Goal: Obtain resource: Download file/media

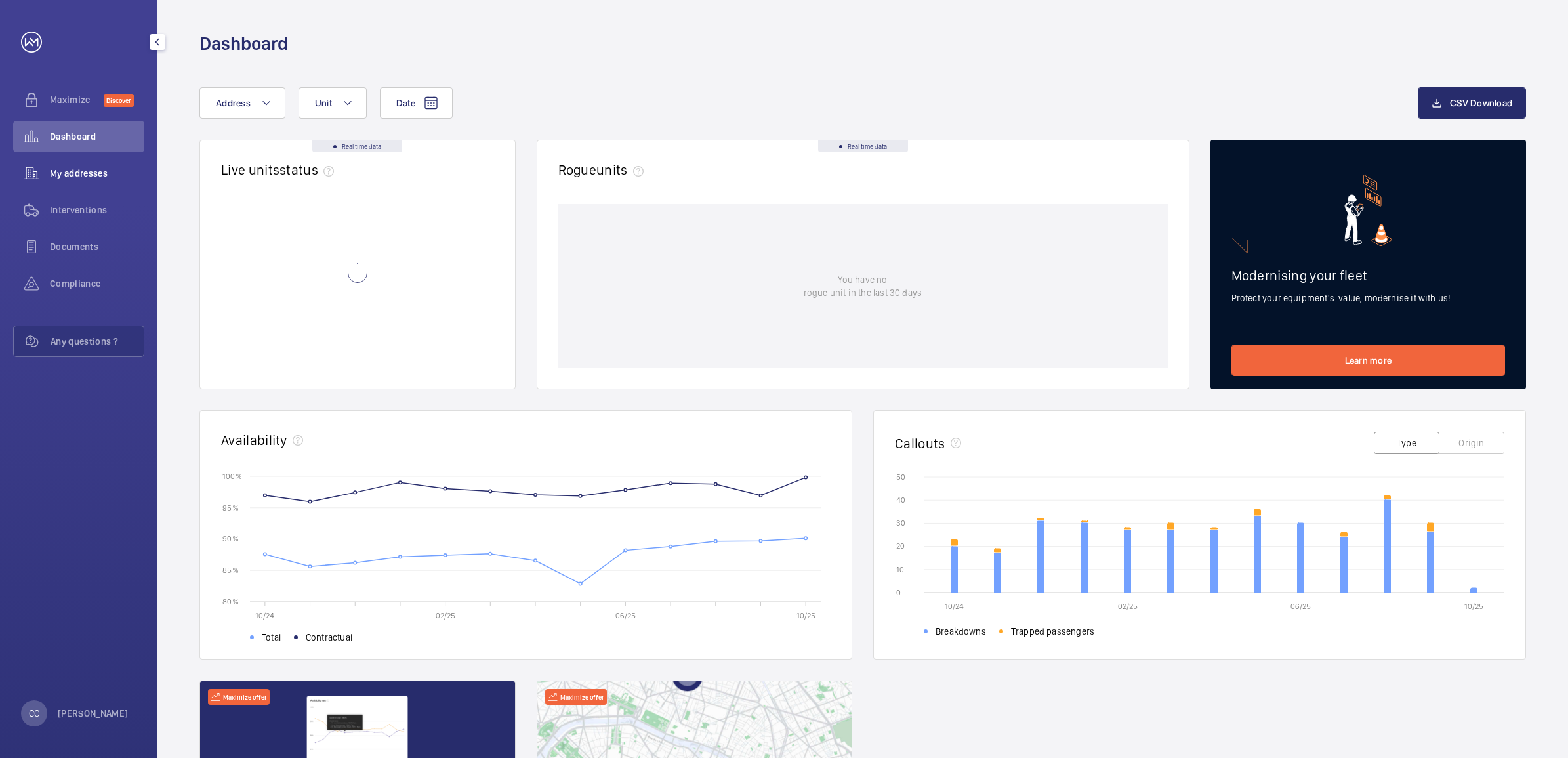
click at [76, 166] on div "My addresses" at bounding box center [79, 173] width 131 height 32
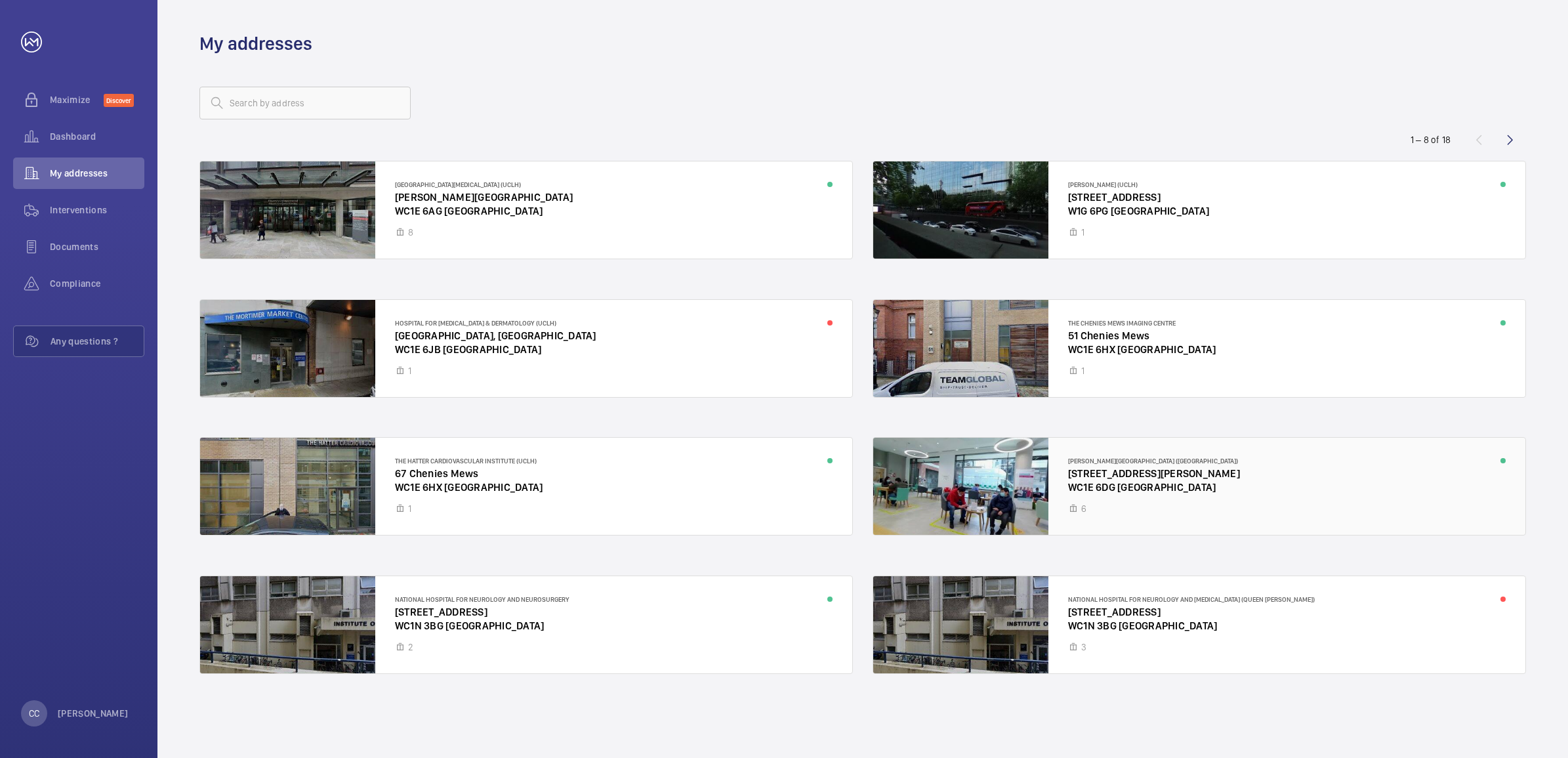
click at [980, 482] on div at bounding box center [1199, 486] width 652 height 97
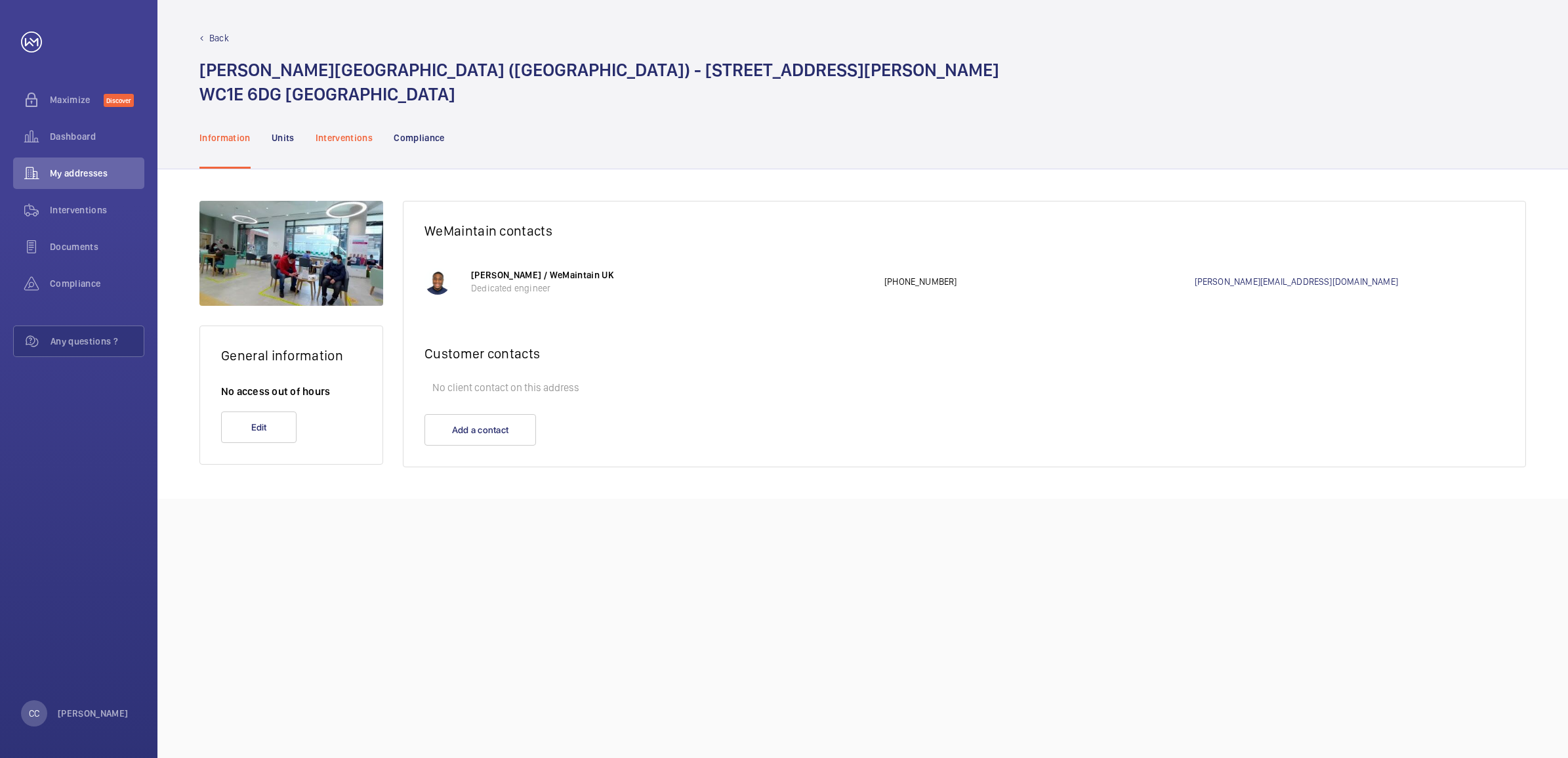
click at [348, 135] on p "Interventions" at bounding box center [344, 138] width 57 height 13
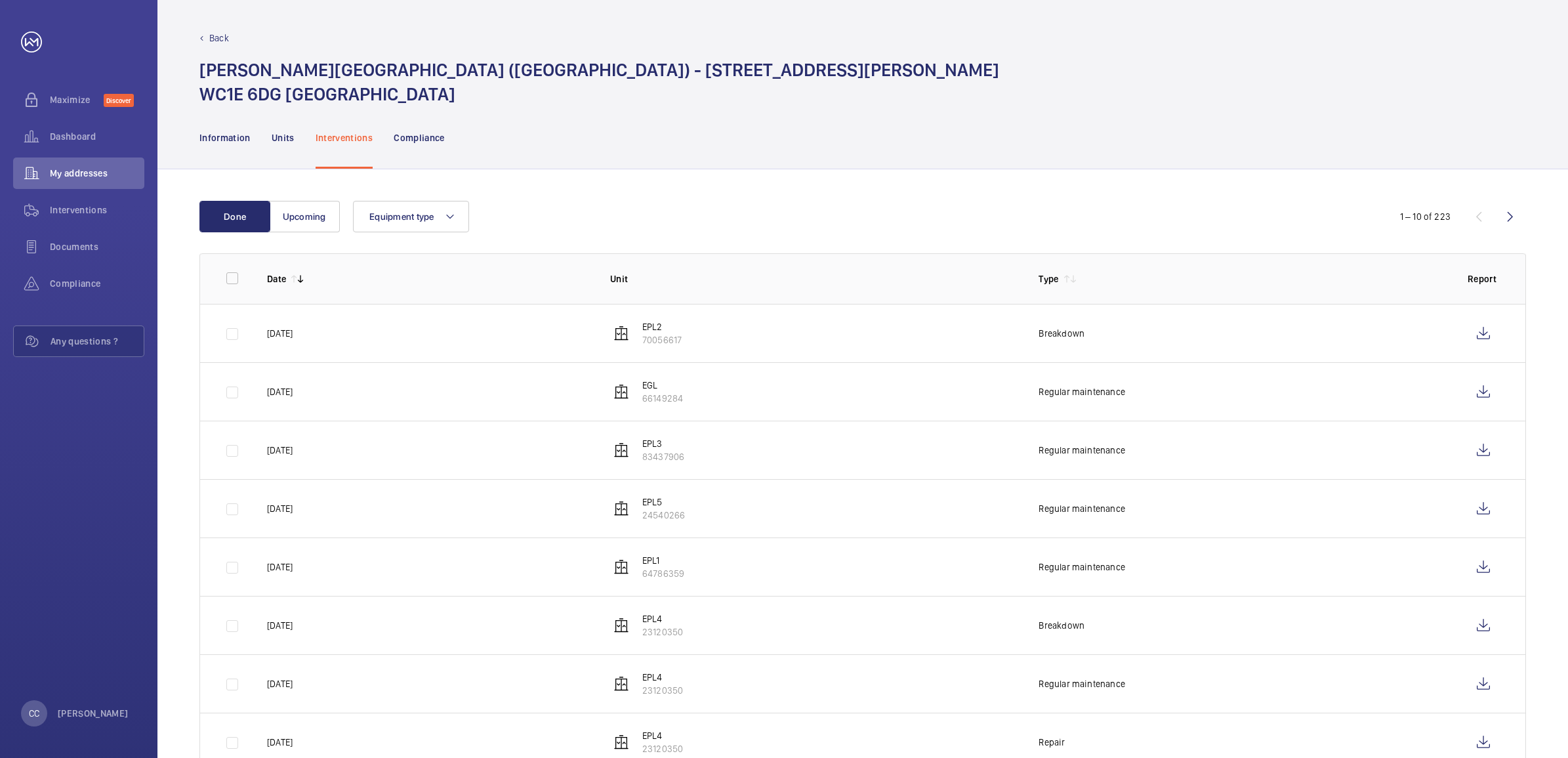
scroll to position [82, 0]
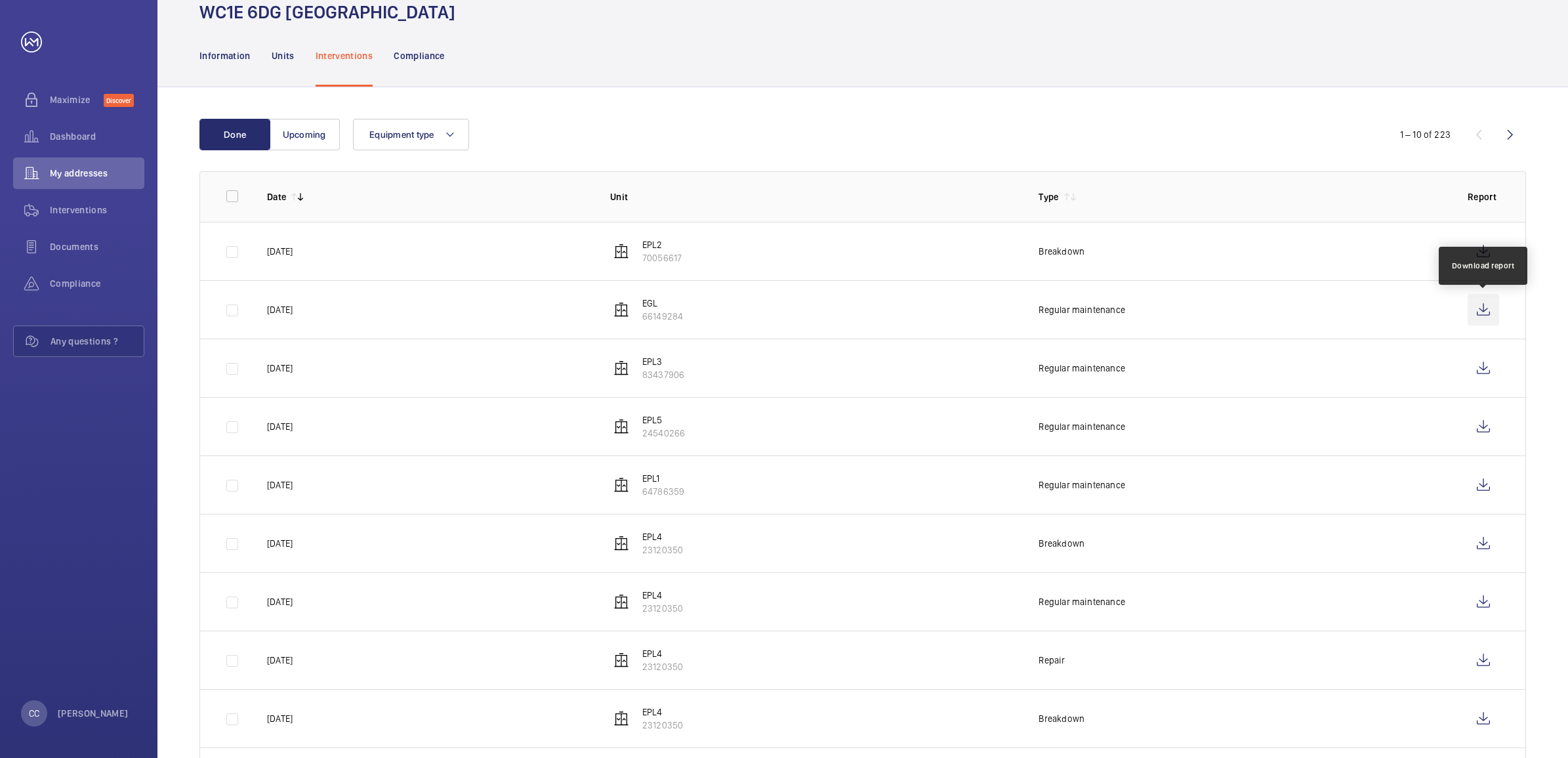
click at [1481, 308] on wm-front-icon-button at bounding box center [1483, 310] width 32 height 32
click at [1488, 370] on wm-front-icon-button at bounding box center [1483, 368] width 32 height 32
click at [1483, 432] on wm-front-icon-button at bounding box center [1483, 427] width 32 height 32
click at [1480, 484] on wm-front-icon-button at bounding box center [1483, 485] width 32 height 32
click at [1483, 602] on wm-front-icon-button at bounding box center [1483, 602] width 32 height 32
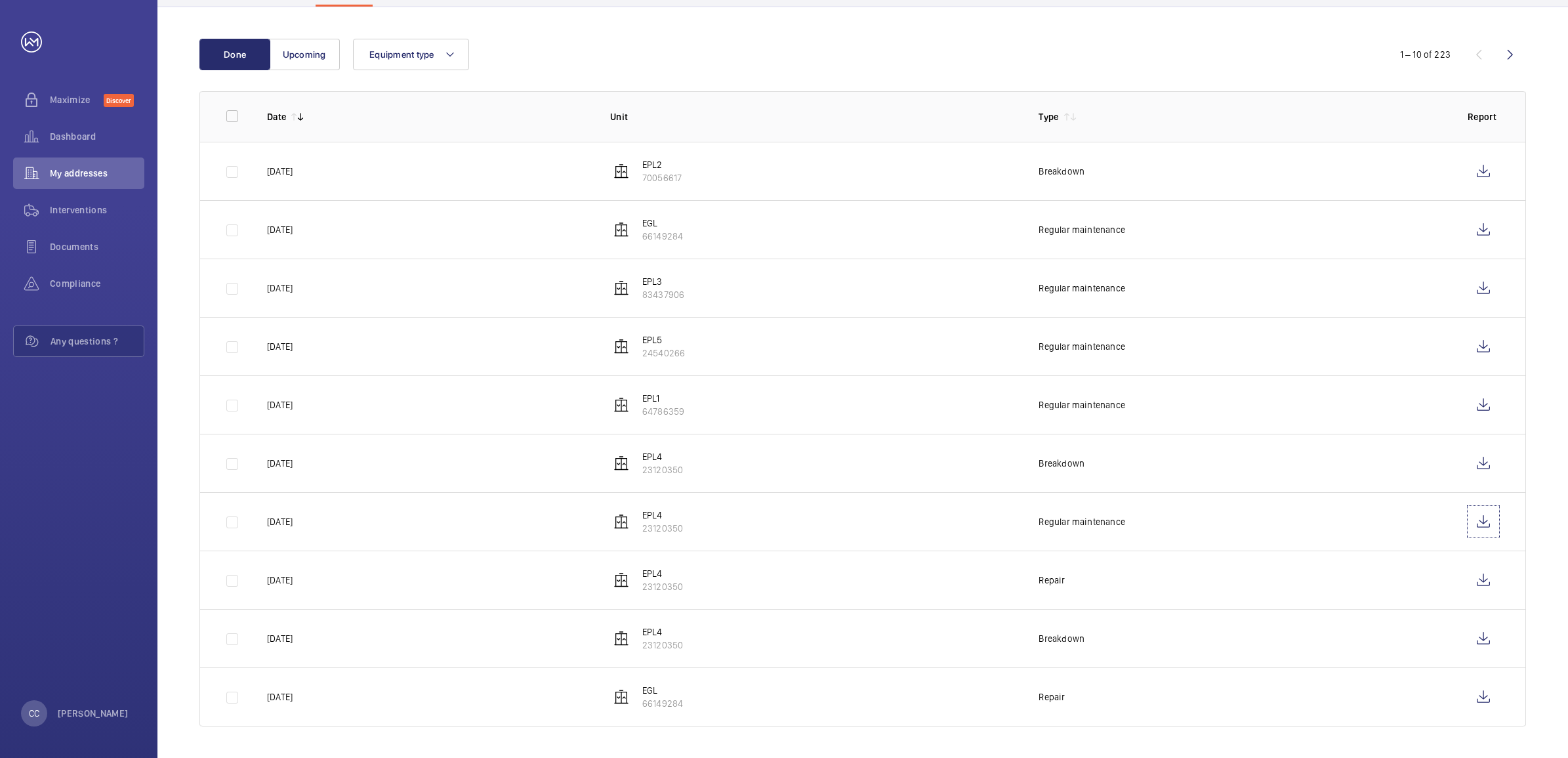
scroll to position [0, 0]
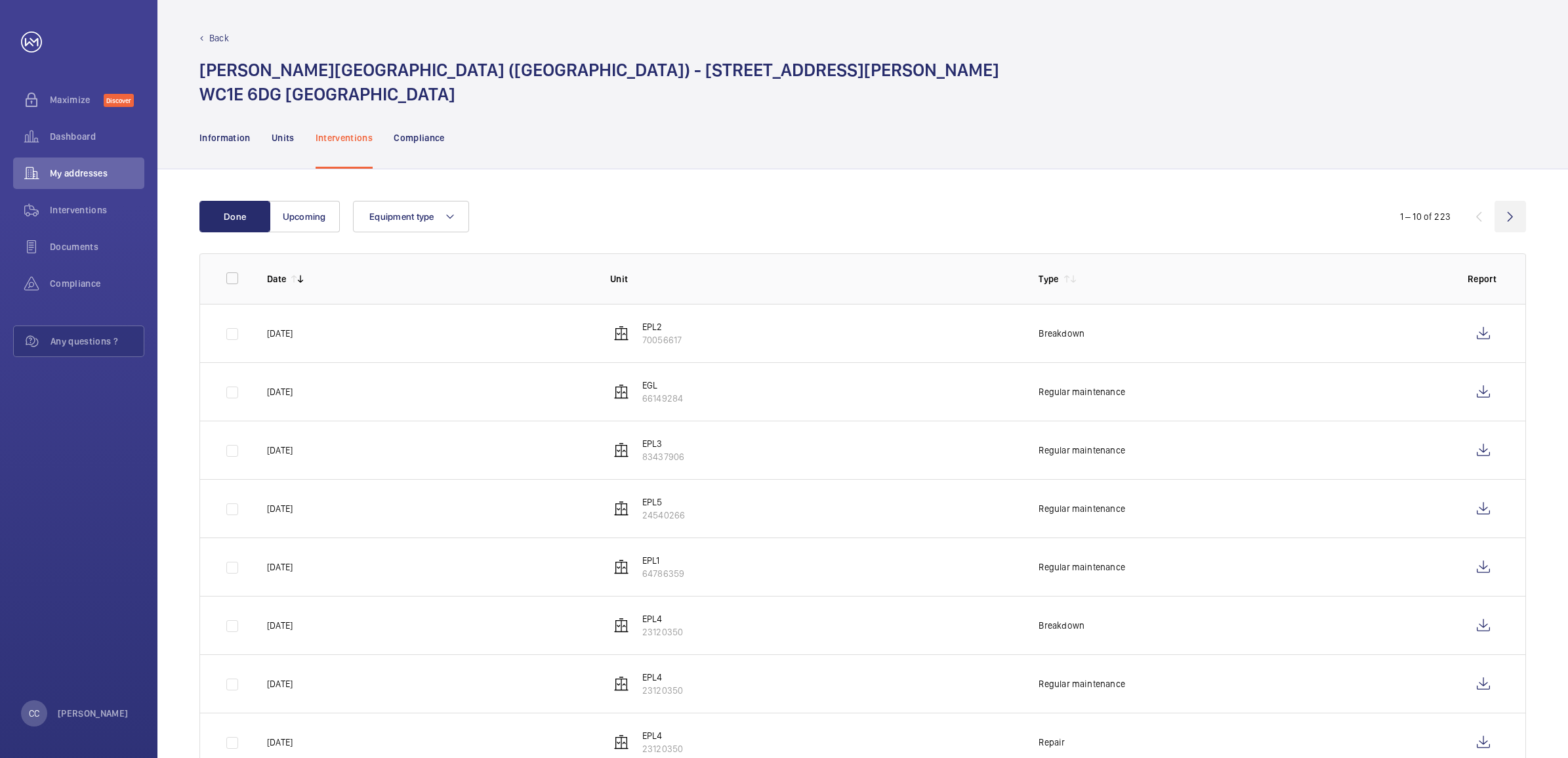
click at [1506, 212] on wm-front-icon-button at bounding box center [1511, 217] width 32 height 32
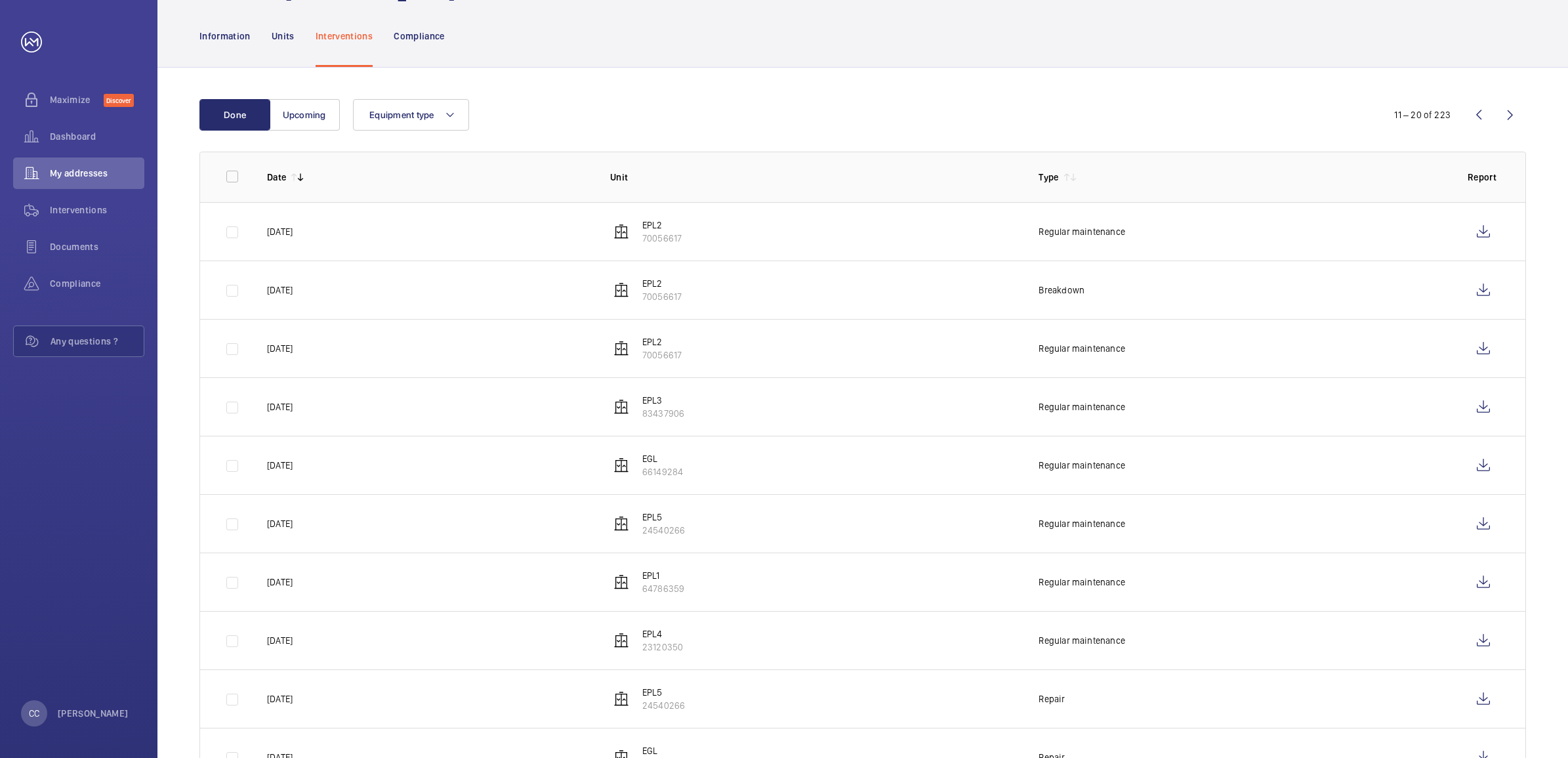
scroll to position [164, 0]
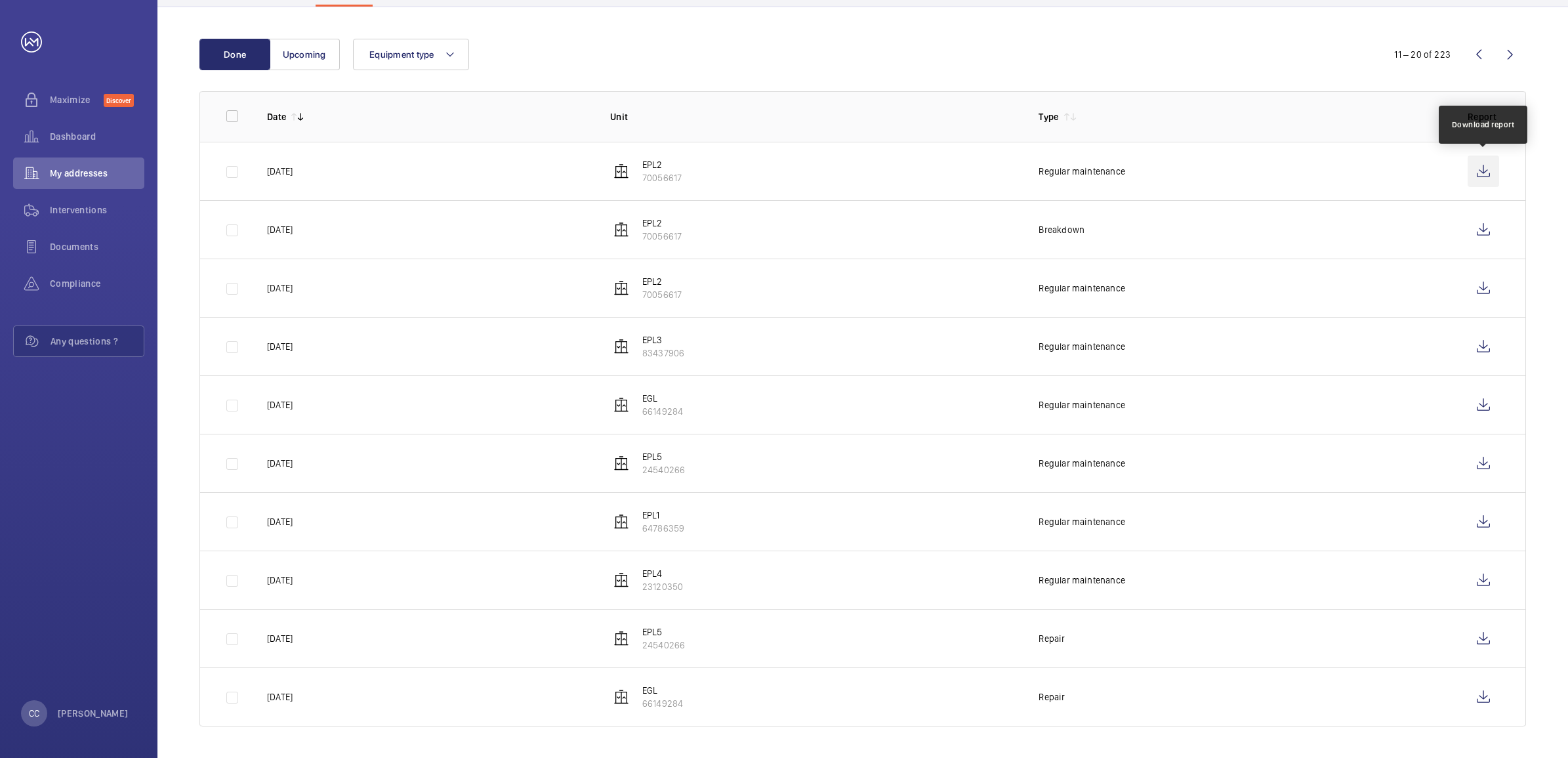
click at [1480, 169] on wm-front-icon-button at bounding box center [1483, 172] width 32 height 32
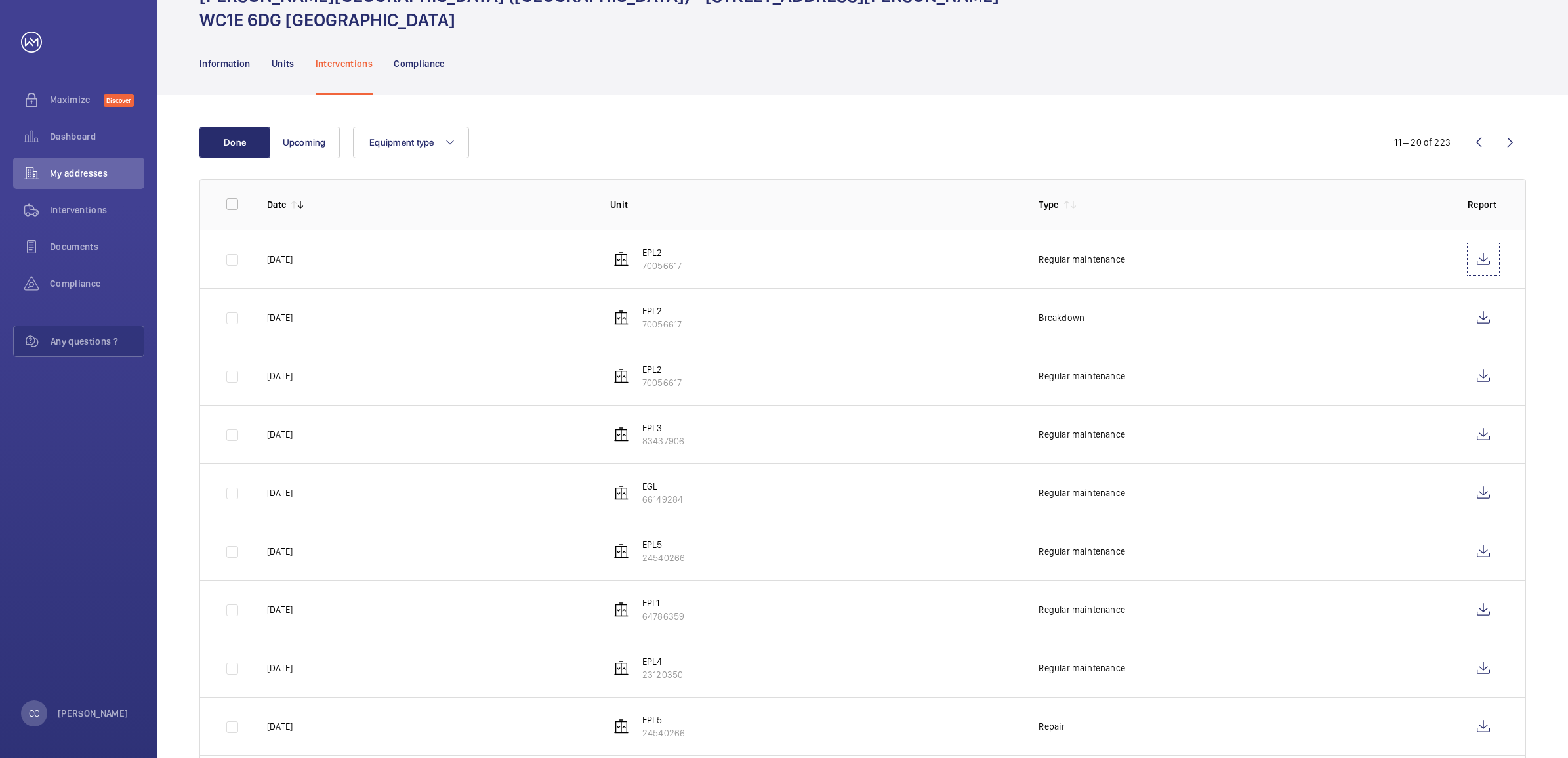
scroll to position [0, 0]
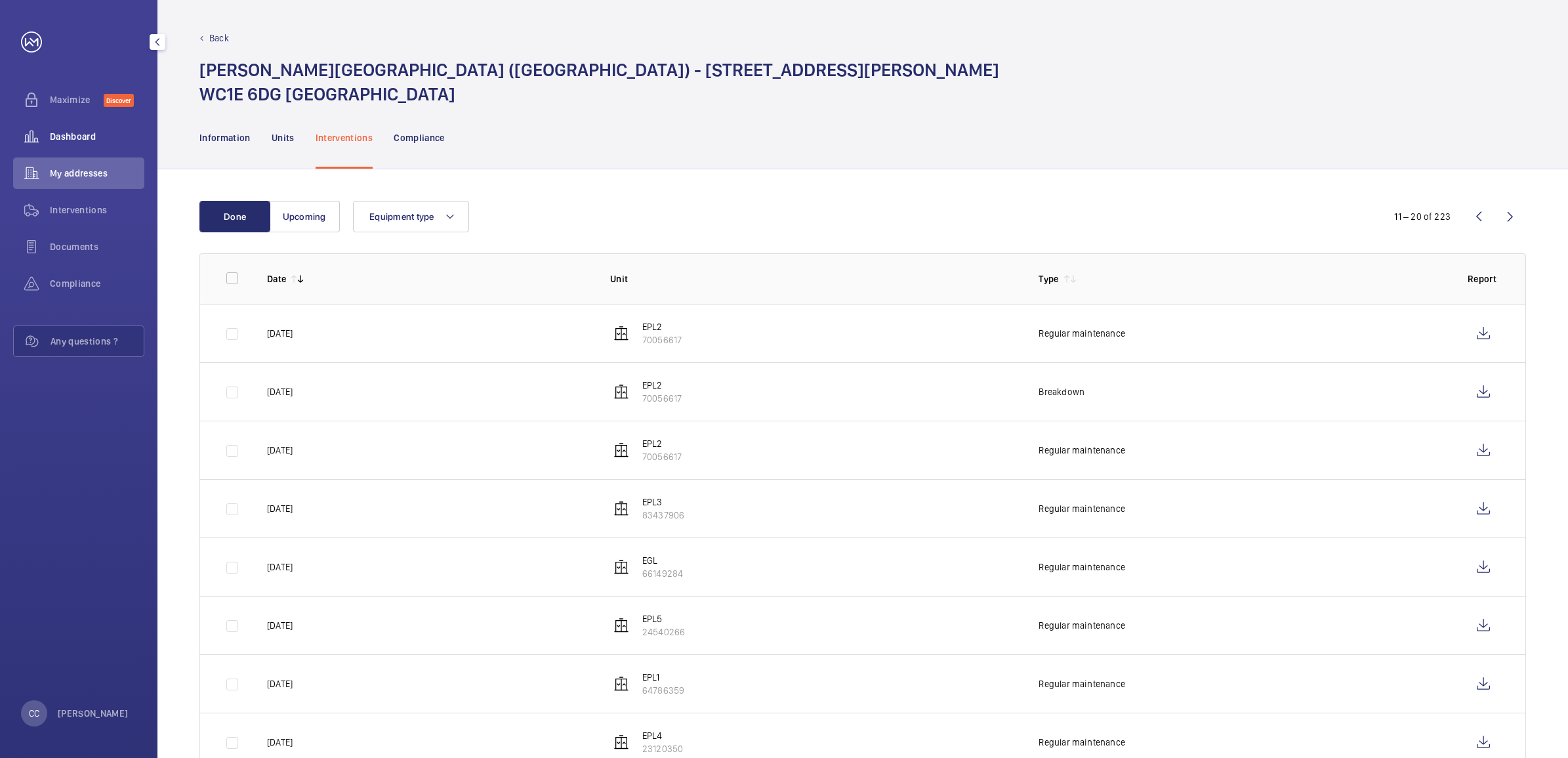
click at [91, 142] on span "Dashboard" at bounding box center [97, 136] width 94 height 13
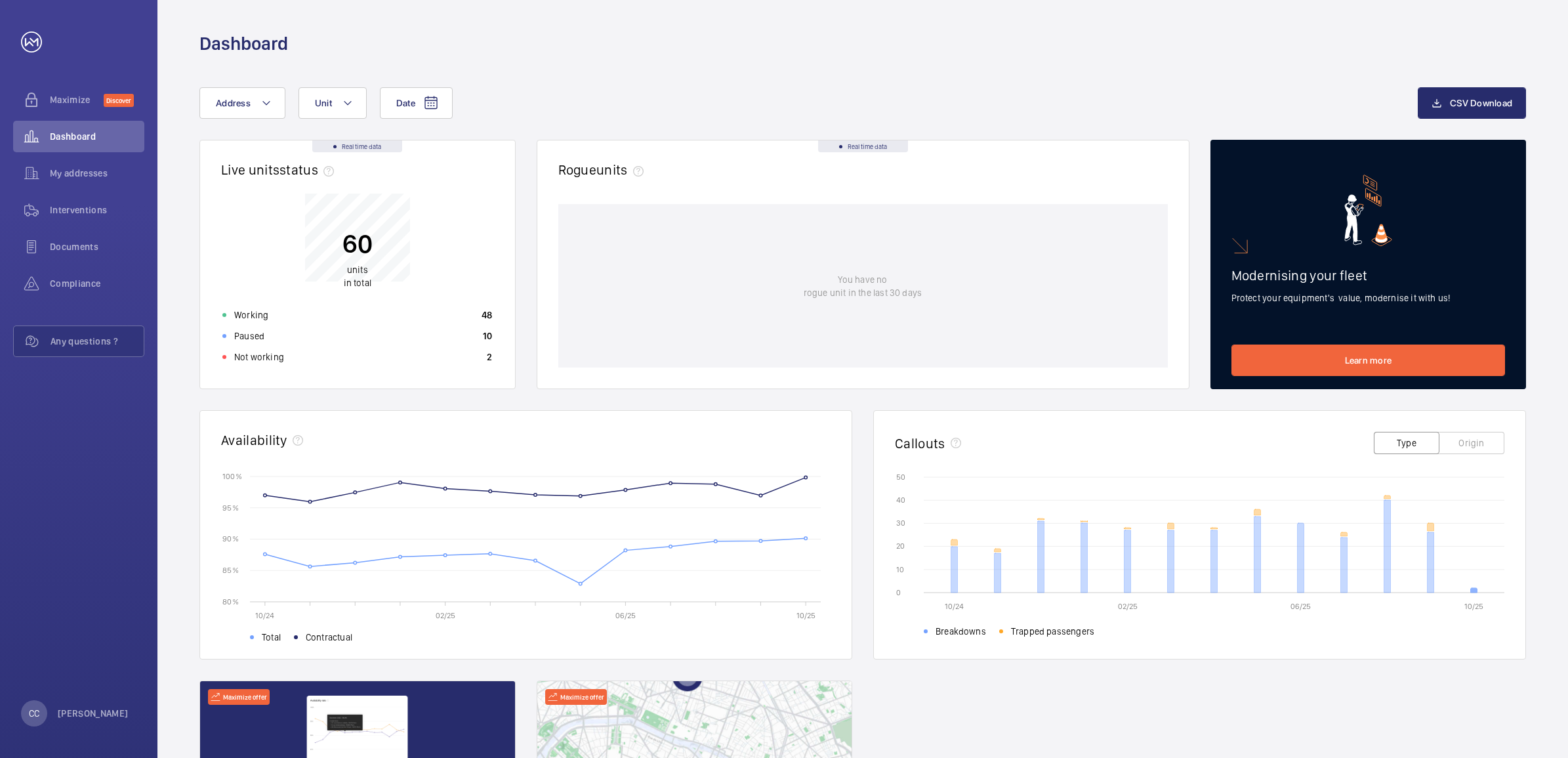
click at [1474, 592] on icon at bounding box center [1474, 590] width 7 height 5
click at [1429, 559] on icon at bounding box center [1431, 562] width 7 height 60
click at [1430, 560] on icon at bounding box center [1431, 562] width 7 height 60
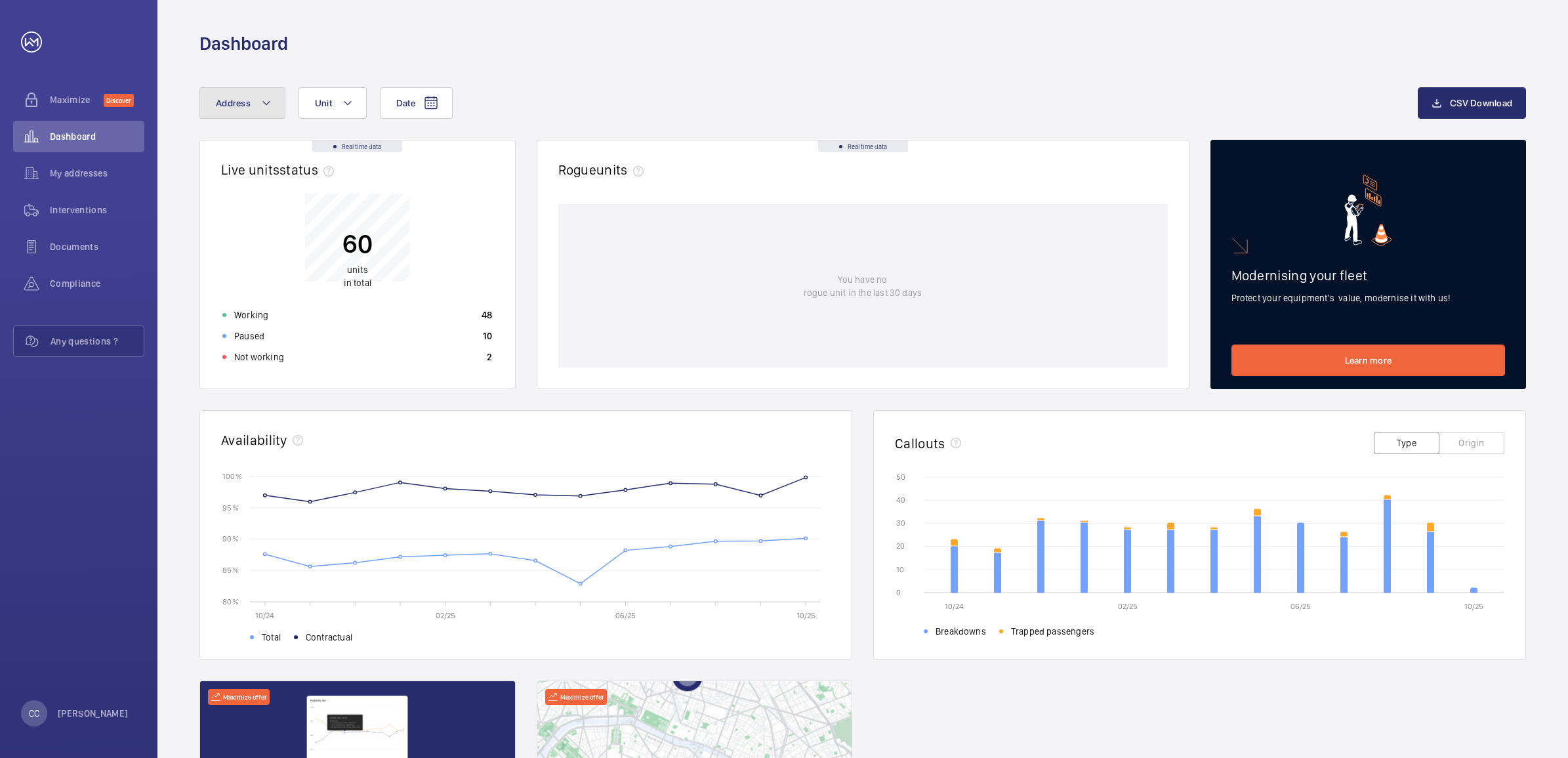
click at [256, 102] on button "Address" at bounding box center [242, 104] width 86 height 32
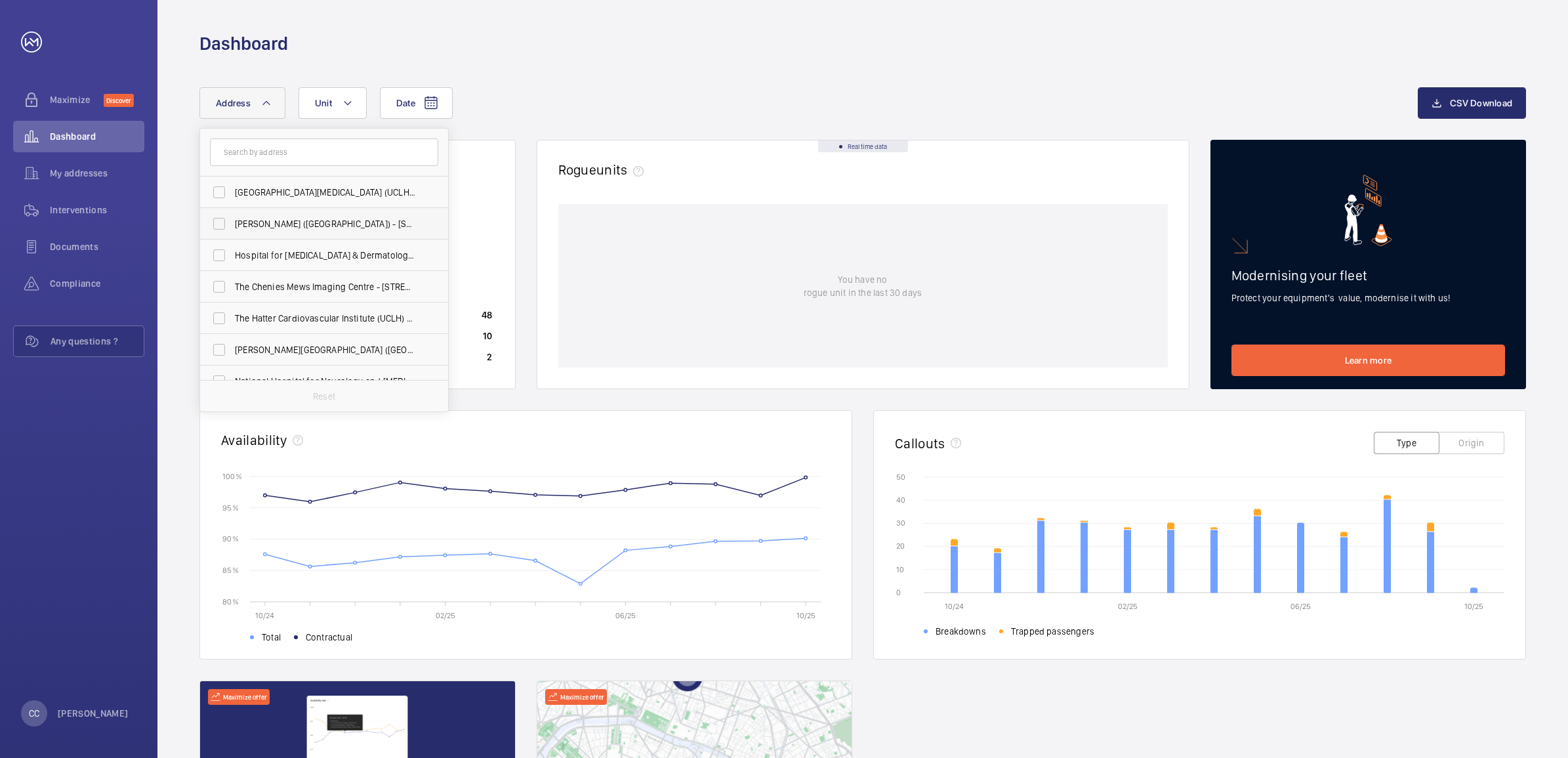
scroll to position [82, 0]
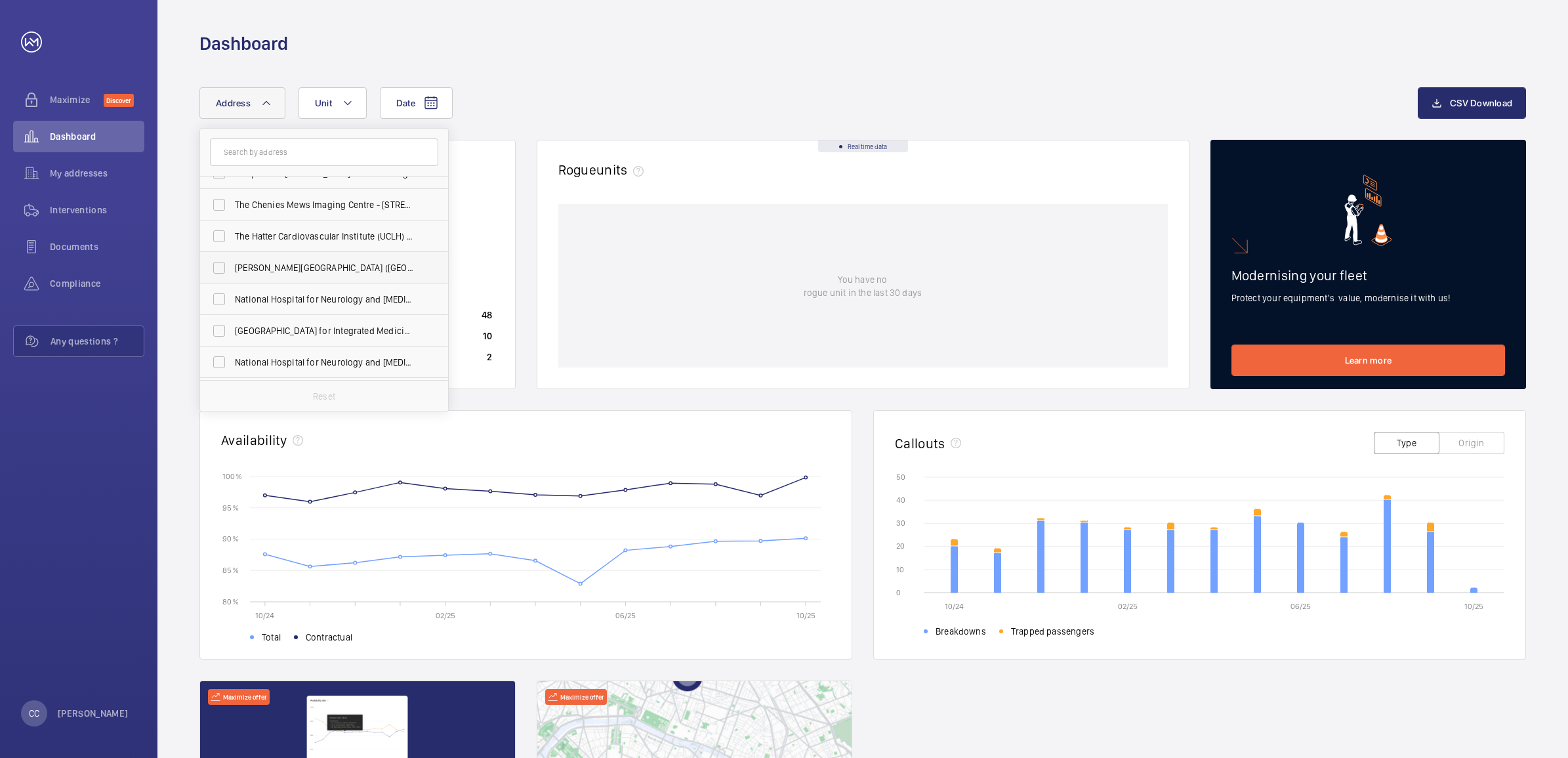
click at [280, 262] on span "[PERSON_NAME][GEOGRAPHIC_DATA] ([GEOGRAPHIC_DATA]) - [STREET_ADDRESS][PERSON_NA…" at bounding box center [325, 268] width 181 height 13
click at [232, 262] on input "[PERSON_NAME][GEOGRAPHIC_DATA] ([GEOGRAPHIC_DATA]) - [STREET_ADDRESS][PERSON_NA…" at bounding box center [219, 268] width 26 height 26
checkbox input "true"
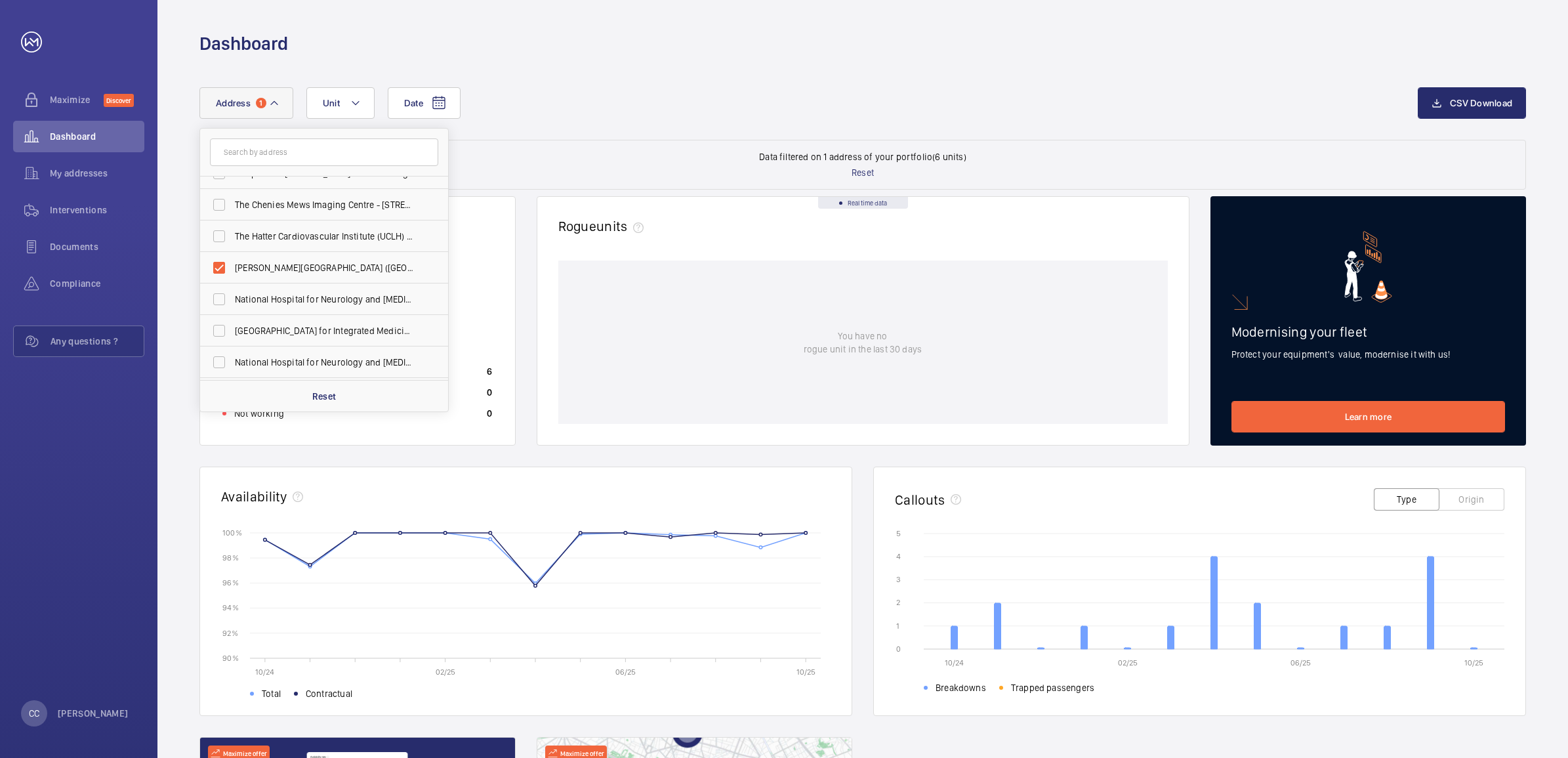
click at [631, 118] on div "Date Address 1 [GEOGRAPHIC_DATA][MEDICAL_DATA] ([GEOGRAPHIC_DATA]) - [PERSON_NA…" at bounding box center [808, 104] width 1218 height 32
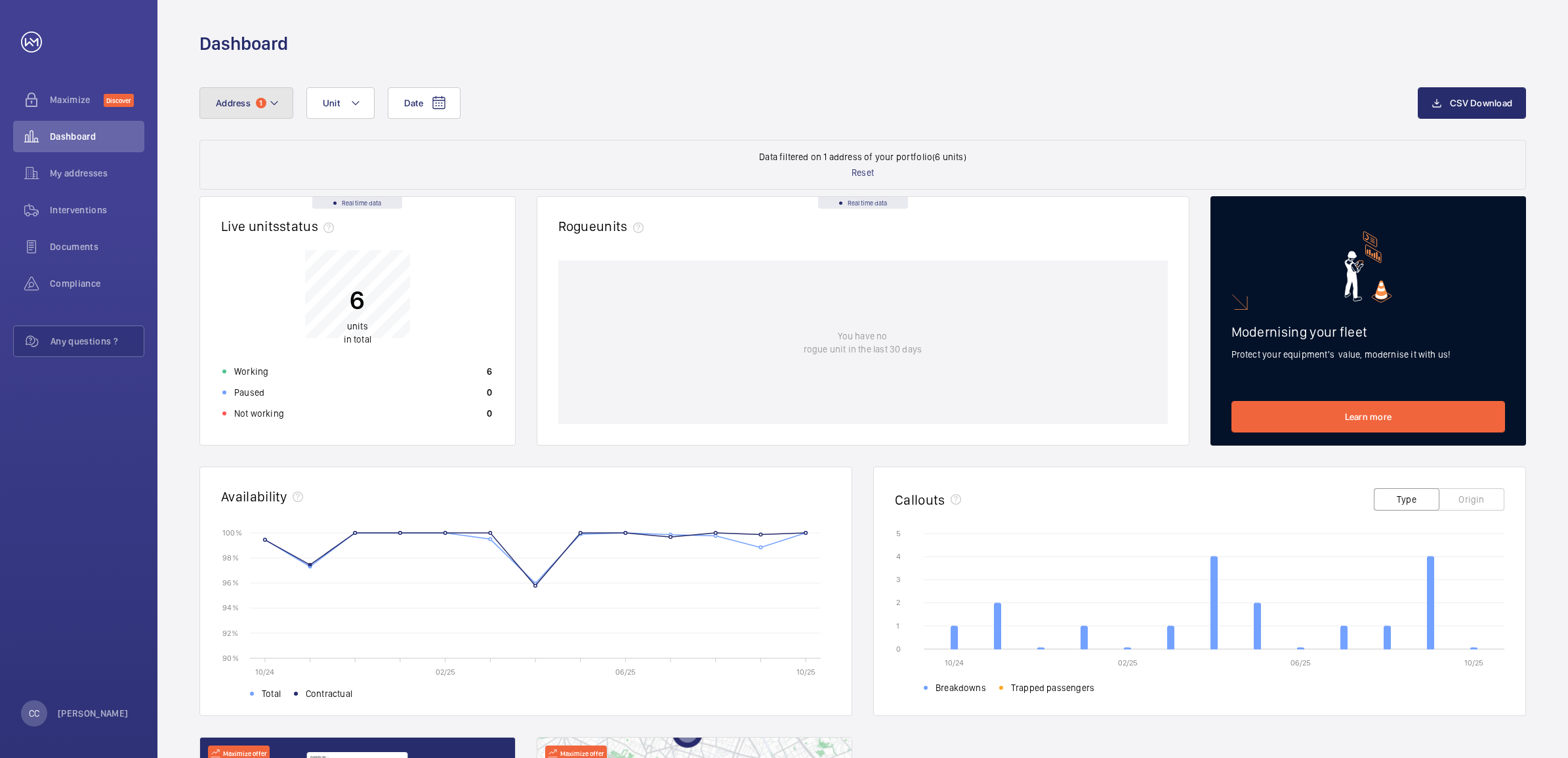
click at [254, 103] on button "Address 1" at bounding box center [246, 104] width 94 height 32
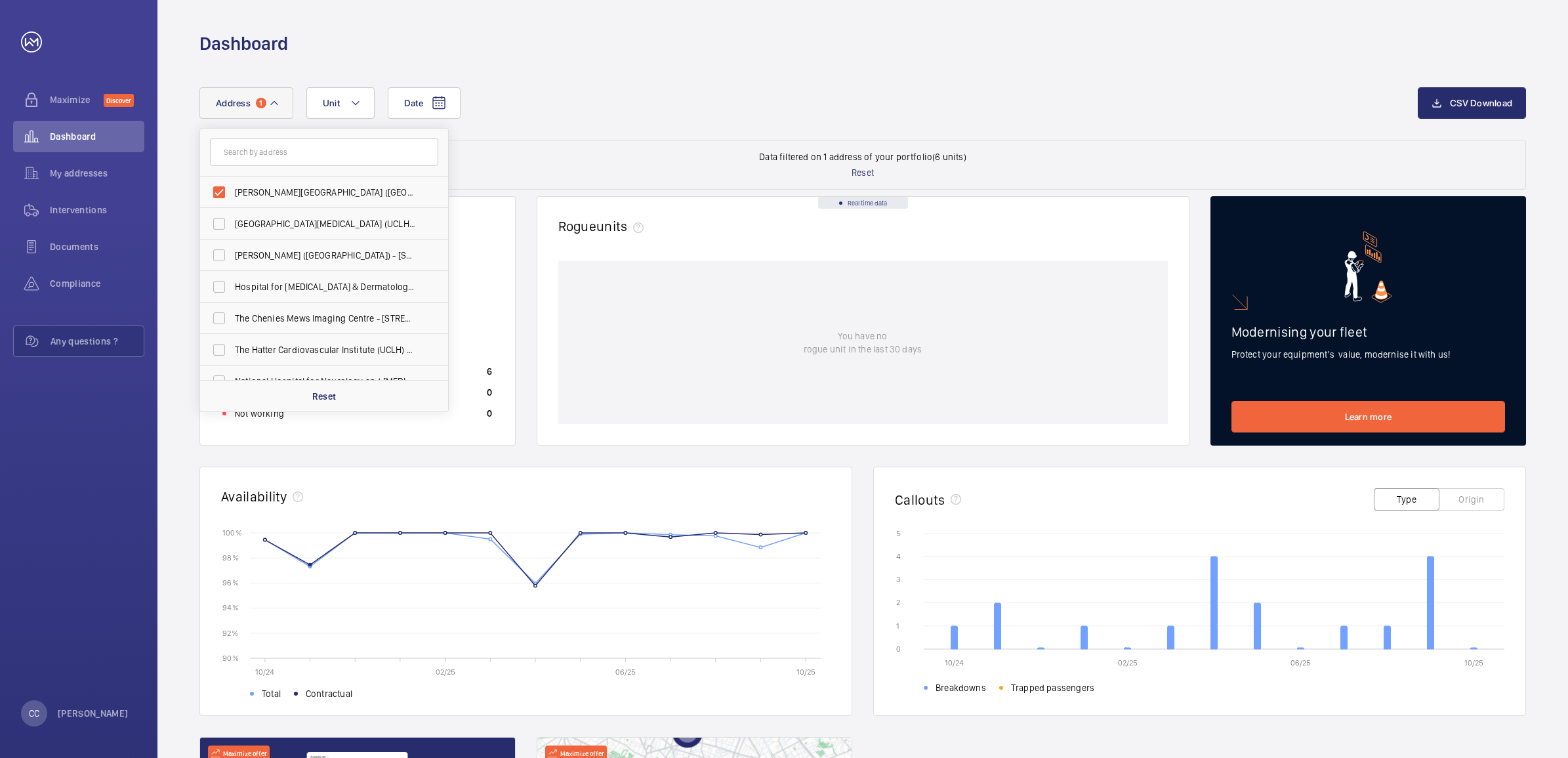
click at [561, 128] on div "Date Address 1 [PERSON_NAME][GEOGRAPHIC_DATA] ([GEOGRAPHIC_DATA]) - [STREET_ADD…" at bounding box center [863, 113] width 1326 height 52
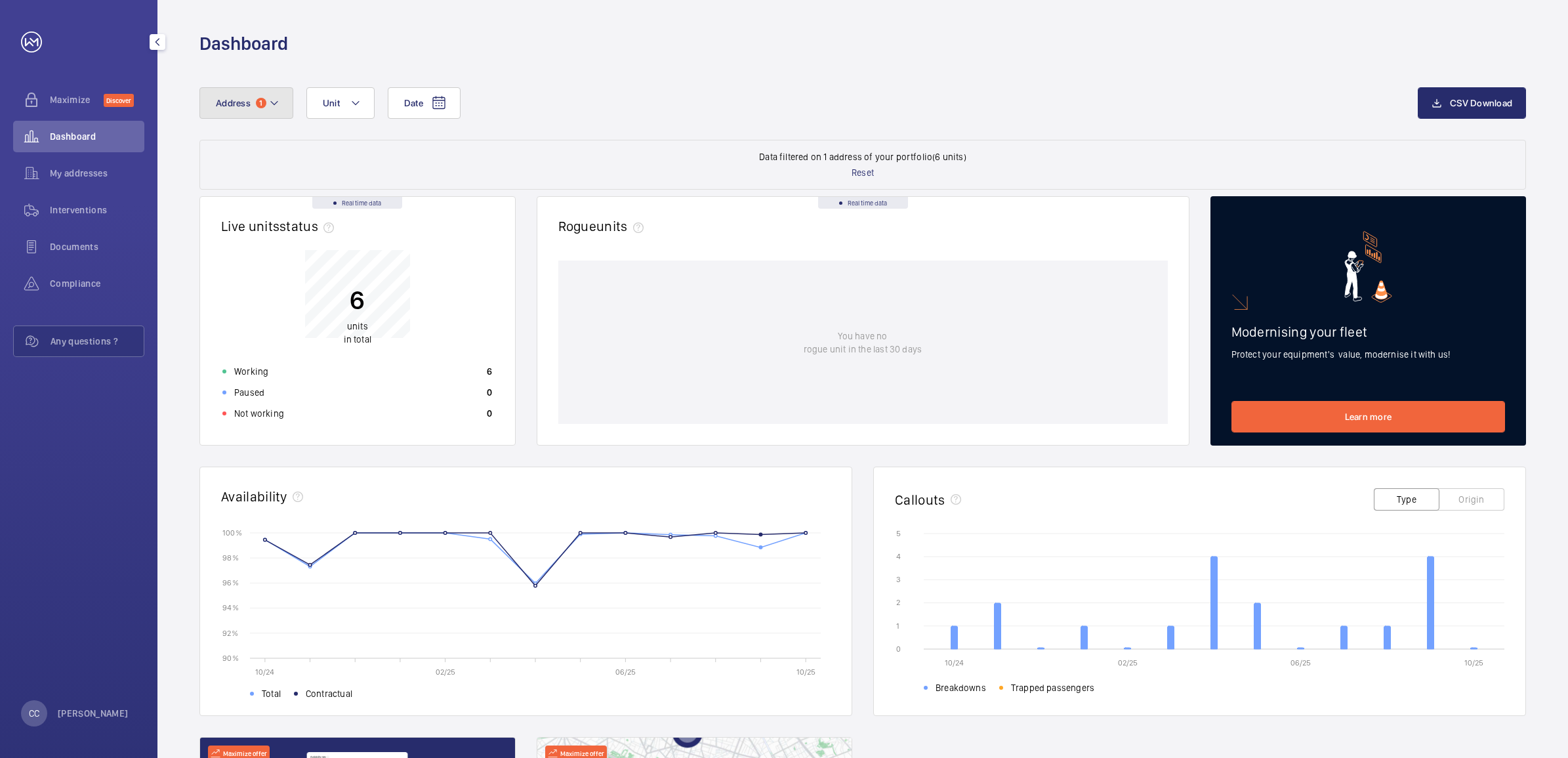
click at [243, 97] on span "Address" at bounding box center [233, 103] width 35 height 11
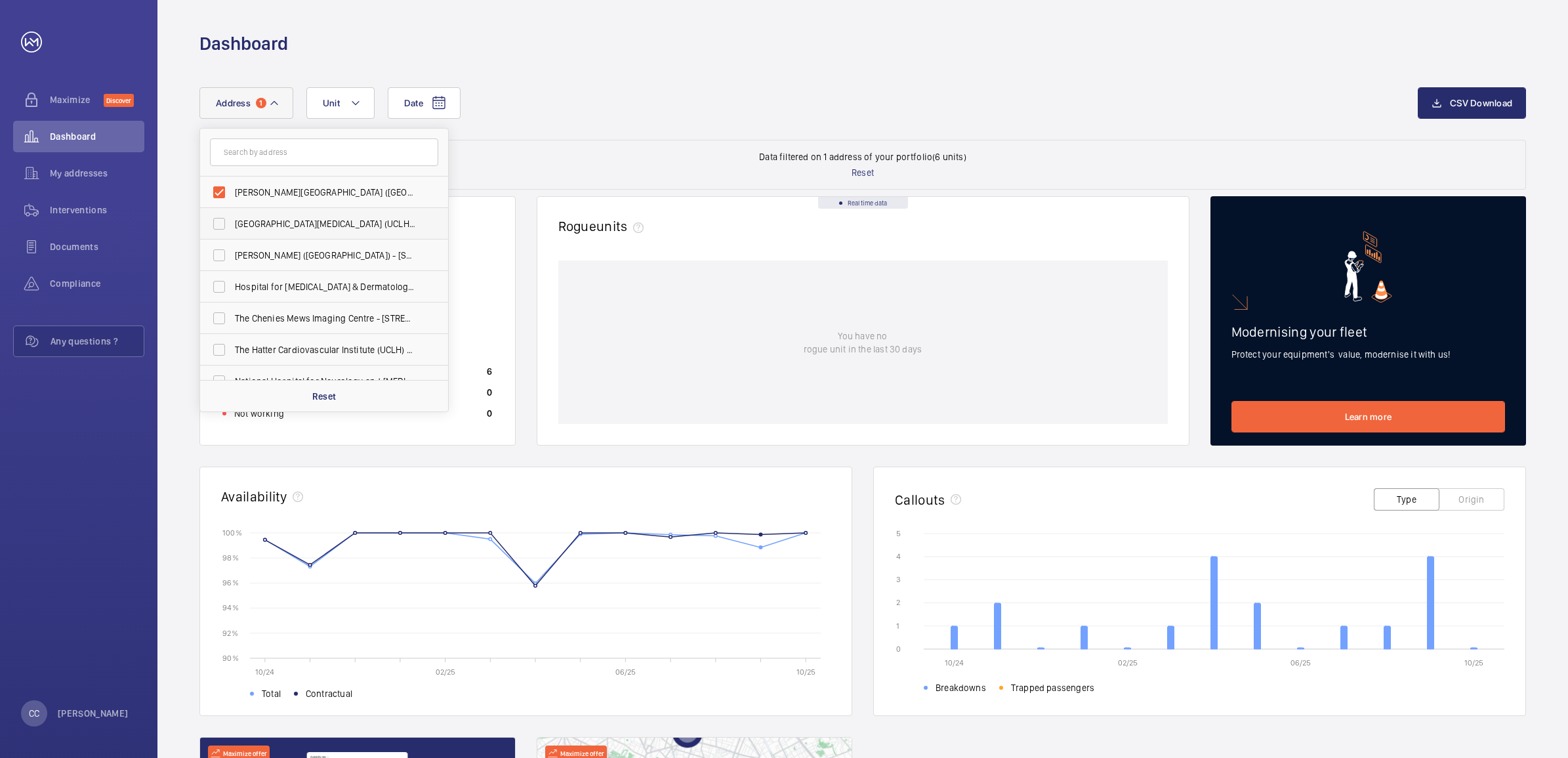
click at [306, 218] on span "[GEOGRAPHIC_DATA][MEDICAL_DATA] (UCLH) - [PERSON_NAME][GEOGRAPHIC_DATA]" at bounding box center [325, 223] width 181 height 13
click at [232, 218] on input "[GEOGRAPHIC_DATA][MEDICAL_DATA] (UCLH) - [PERSON_NAME][GEOGRAPHIC_DATA]" at bounding box center [219, 224] width 26 height 26
checkbox input "true"
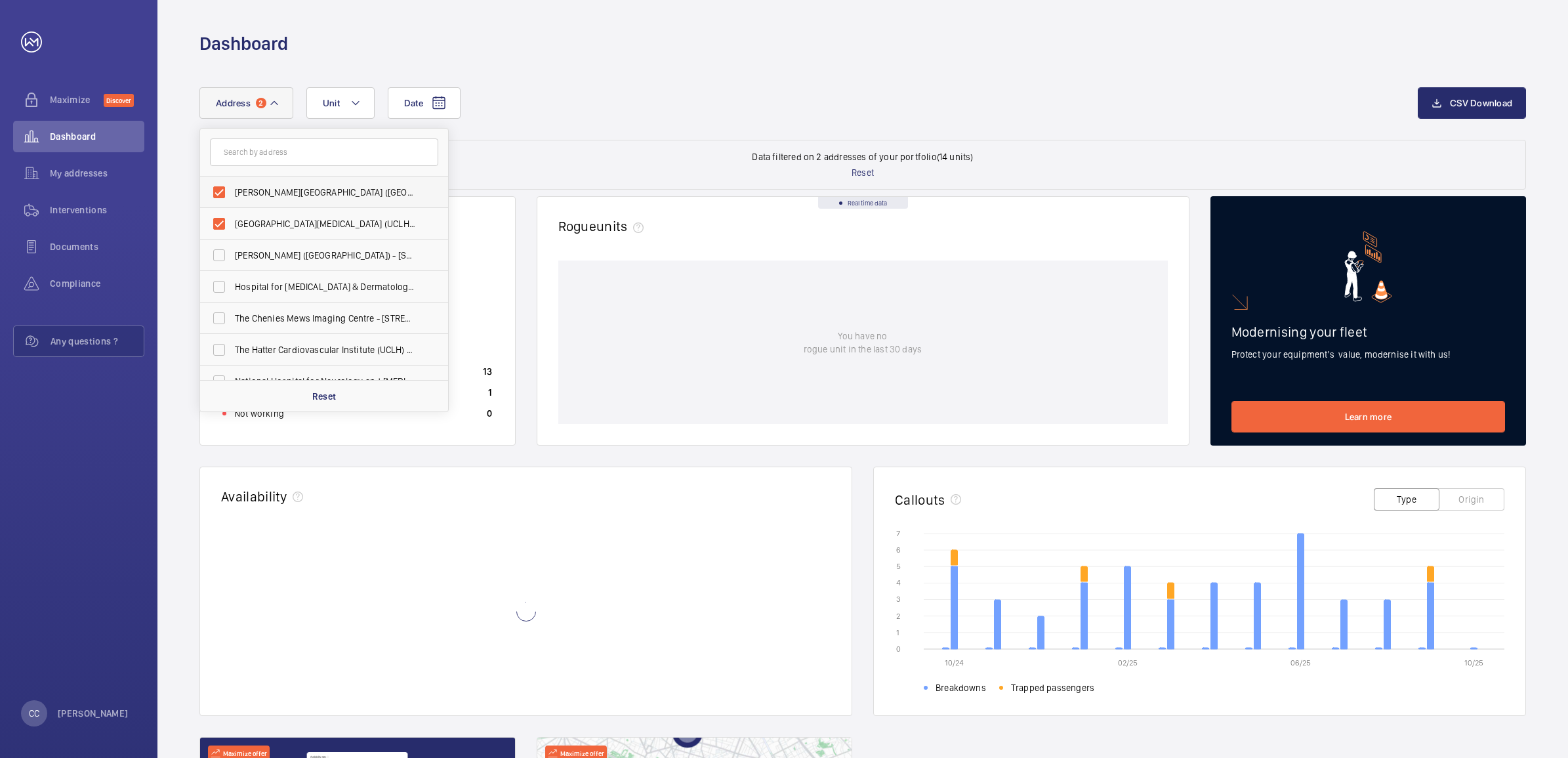
click at [286, 191] on span "[PERSON_NAME][GEOGRAPHIC_DATA] ([GEOGRAPHIC_DATA]) - [STREET_ADDRESS][PERSON_NA…" at bounding box center [325, 192] width 181 height 13
click at [232, 191] on input "[PERSON_NAME][GEOGRAPHIC_DATA] ([GEOGRAPHIC_DATA]) - [STREET_ADDRESS][PERSON_NA…" at bounding box center [219, 192] width 26 height 26
checkbox input "false"
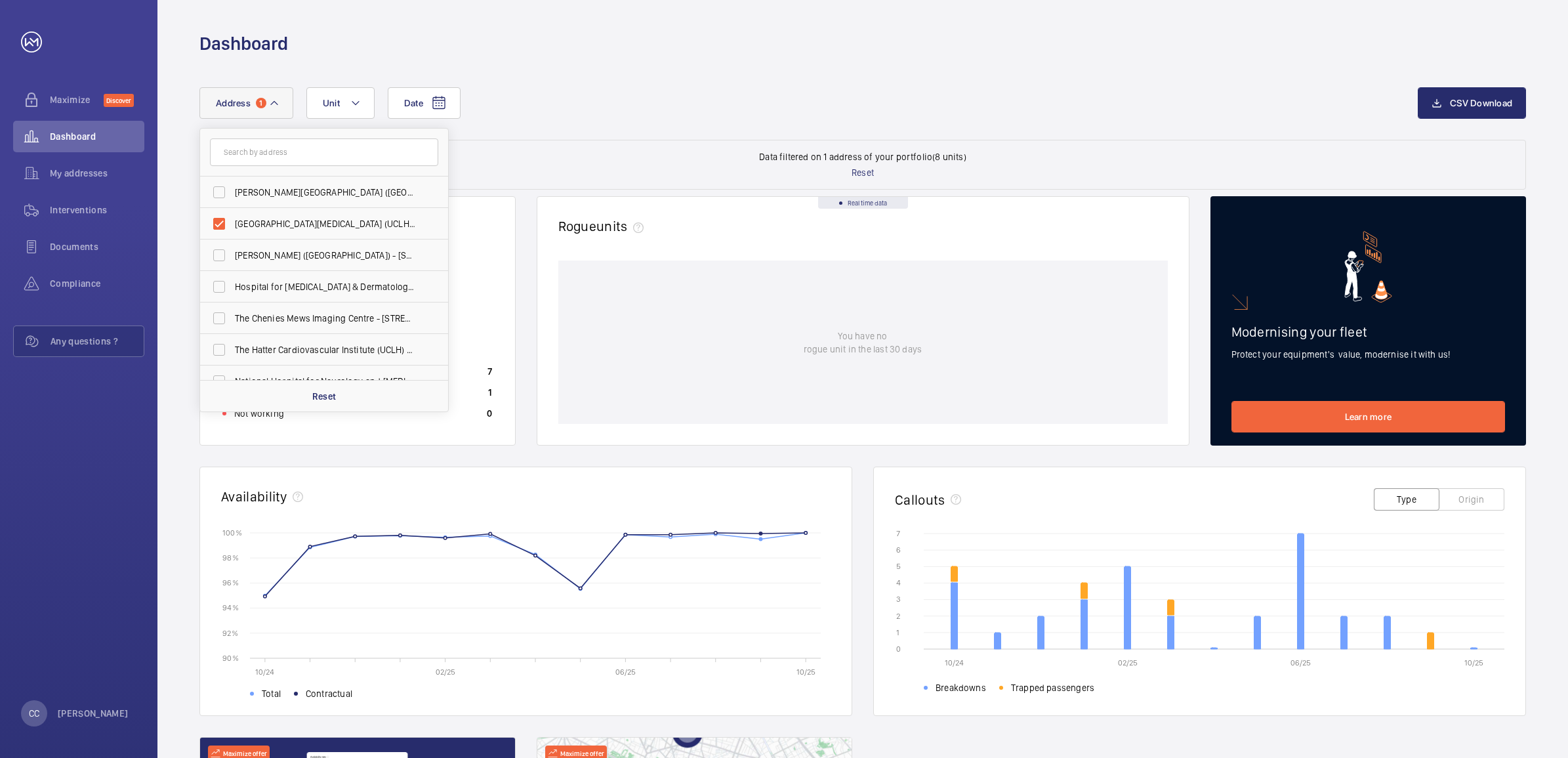
click at [588, 123] on div "Date Address 1 [PERSON_NAME][GEOGRAPHIC_DATA] ([GEOGRAPHIC_DATA]) - [STREET_ADD…" at bounding box center [863, 113] width 1326 height 52
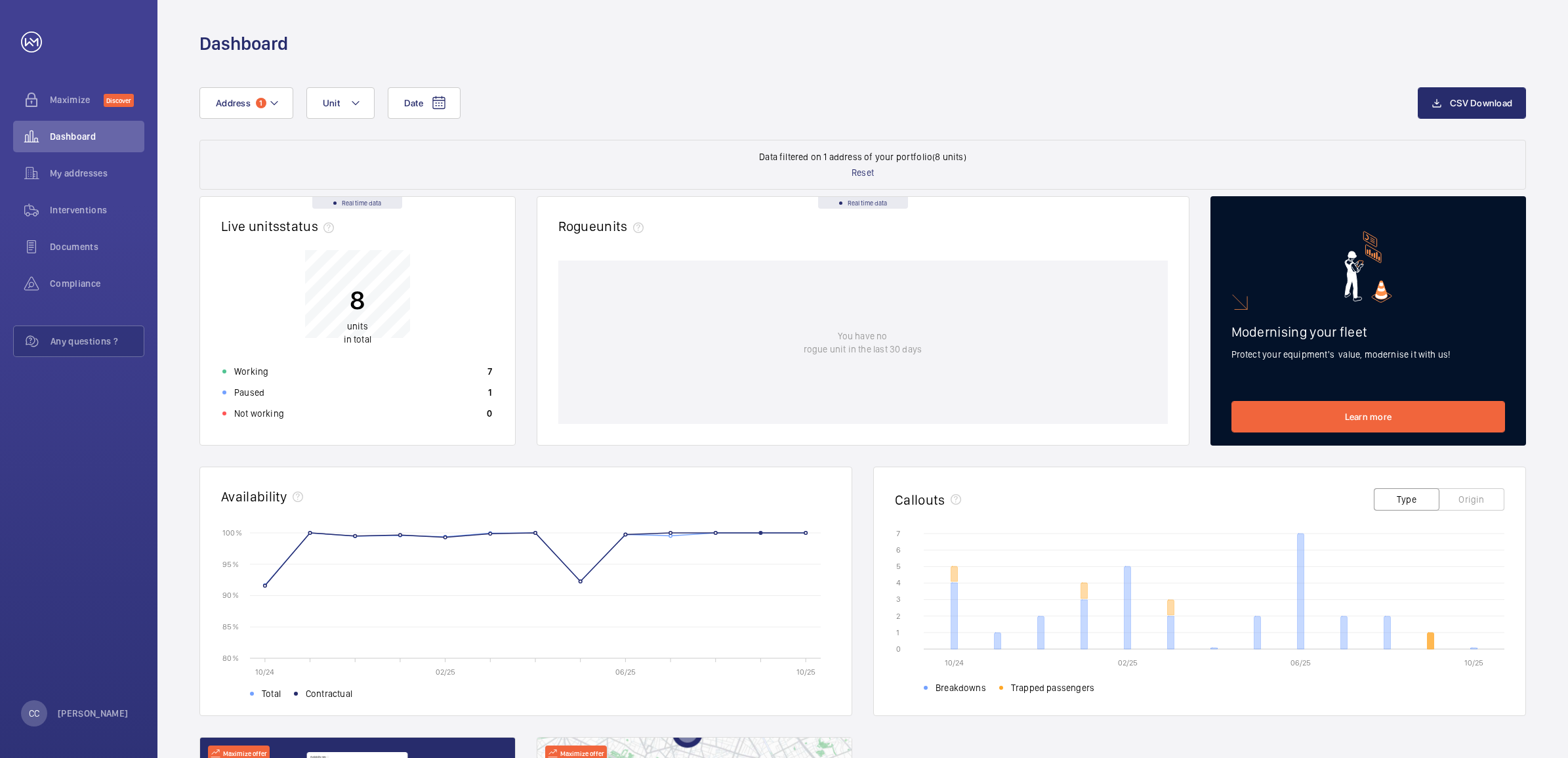
click at [1430, 636] on icon at bounding box center [1431, 641] width 7 height 17
click at [1476, 648] on icon at bounding box center [1474, 648] width 7 height 2
click at [246, 391] on p "Paused" at bounding box center [249, 392] width 30 height 13
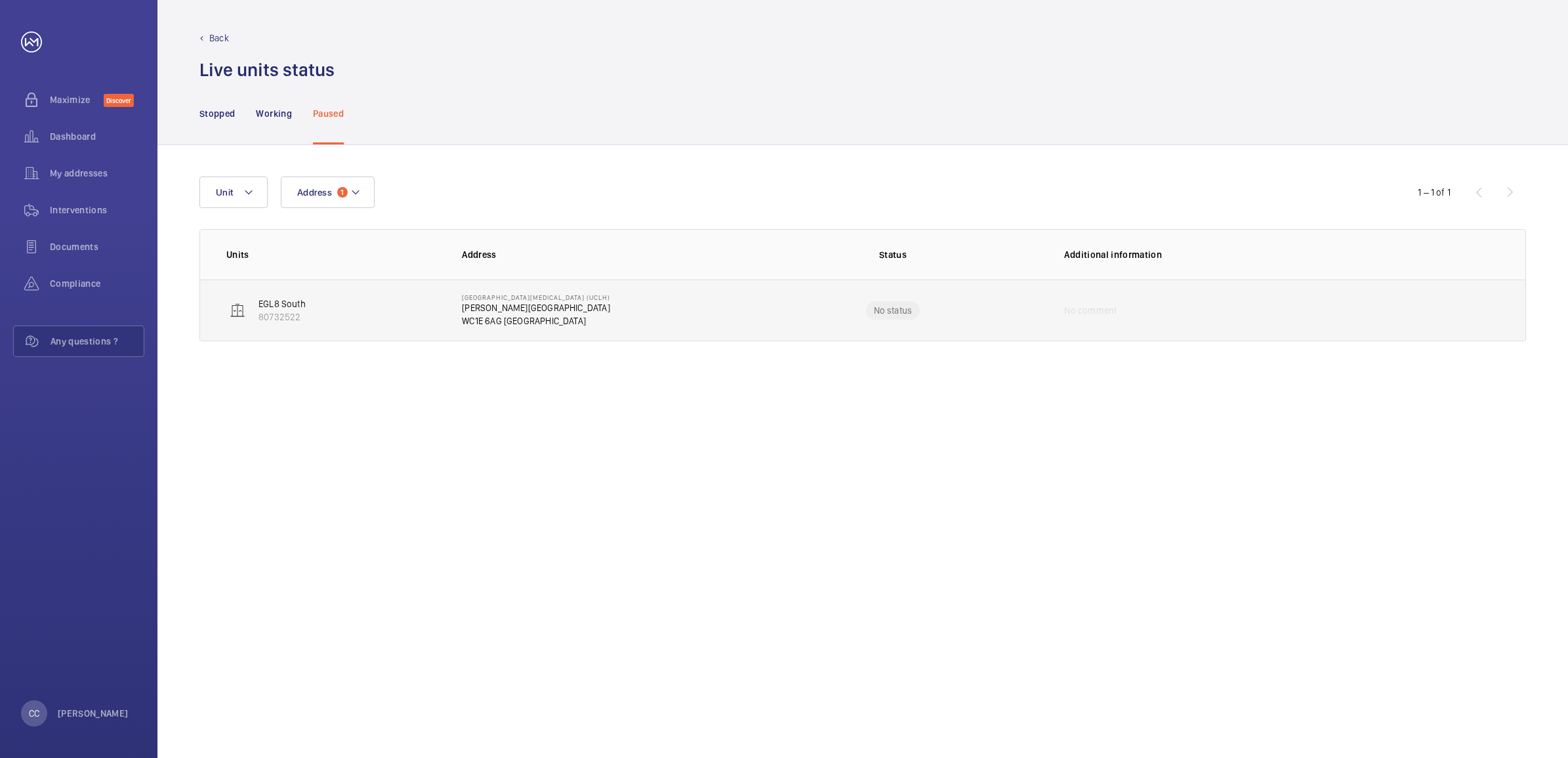
click at [489, 310] on p "[PERSON_NAME][GEOGRAPHIC_DATA]" at bounding box center [536, 308] width 148 height 13
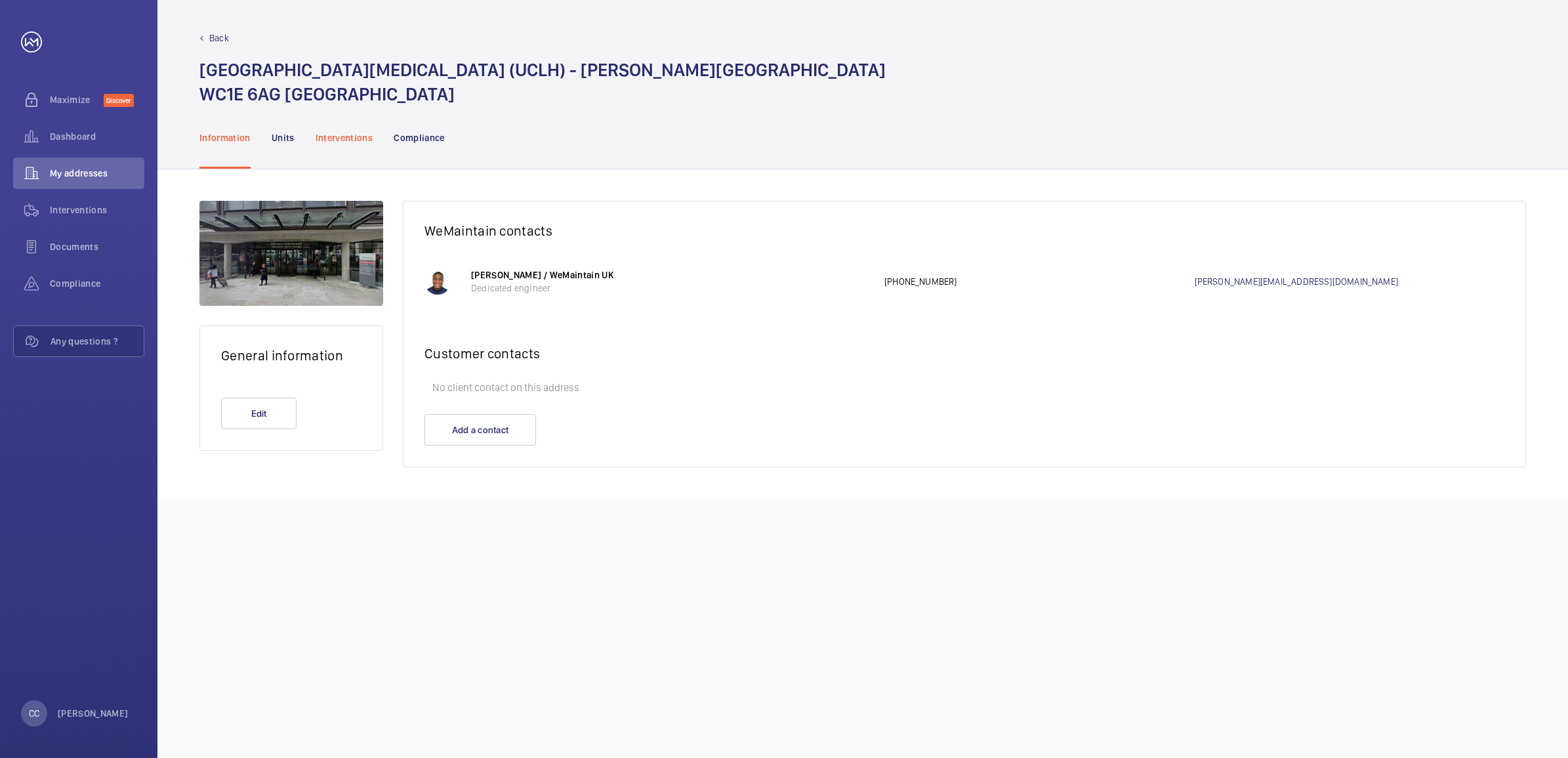
click at [344, 141] on p "Interventions" at bounding box center [344, 138] width 57 height 13
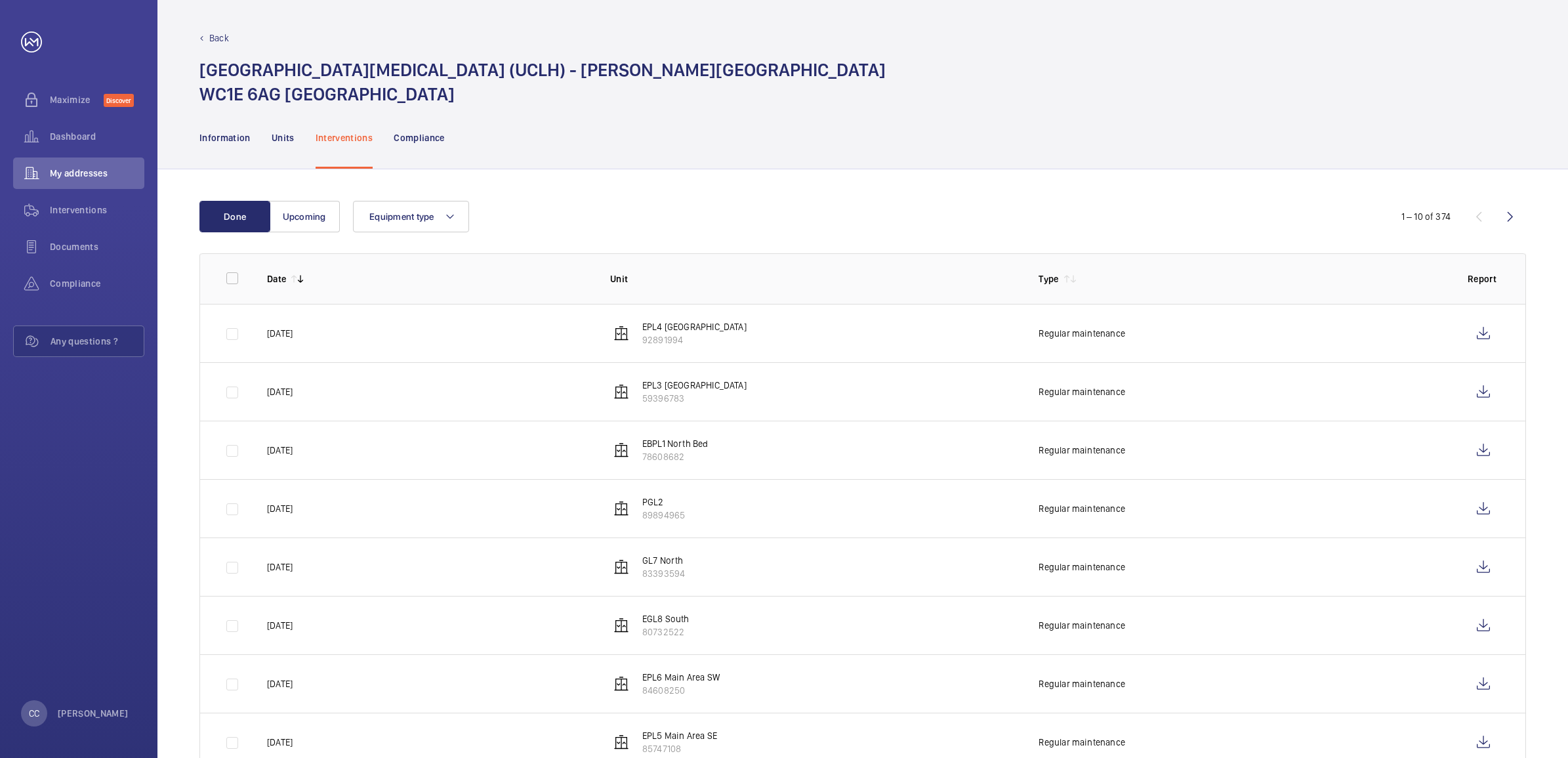
click at [295, 141] on nav "Information Units Interventions Compliance" at bounding box center [322, 138] width 245 height 63
click at [236, 135] on p "Information" at bounding box center [225, 138] width 51 height 13
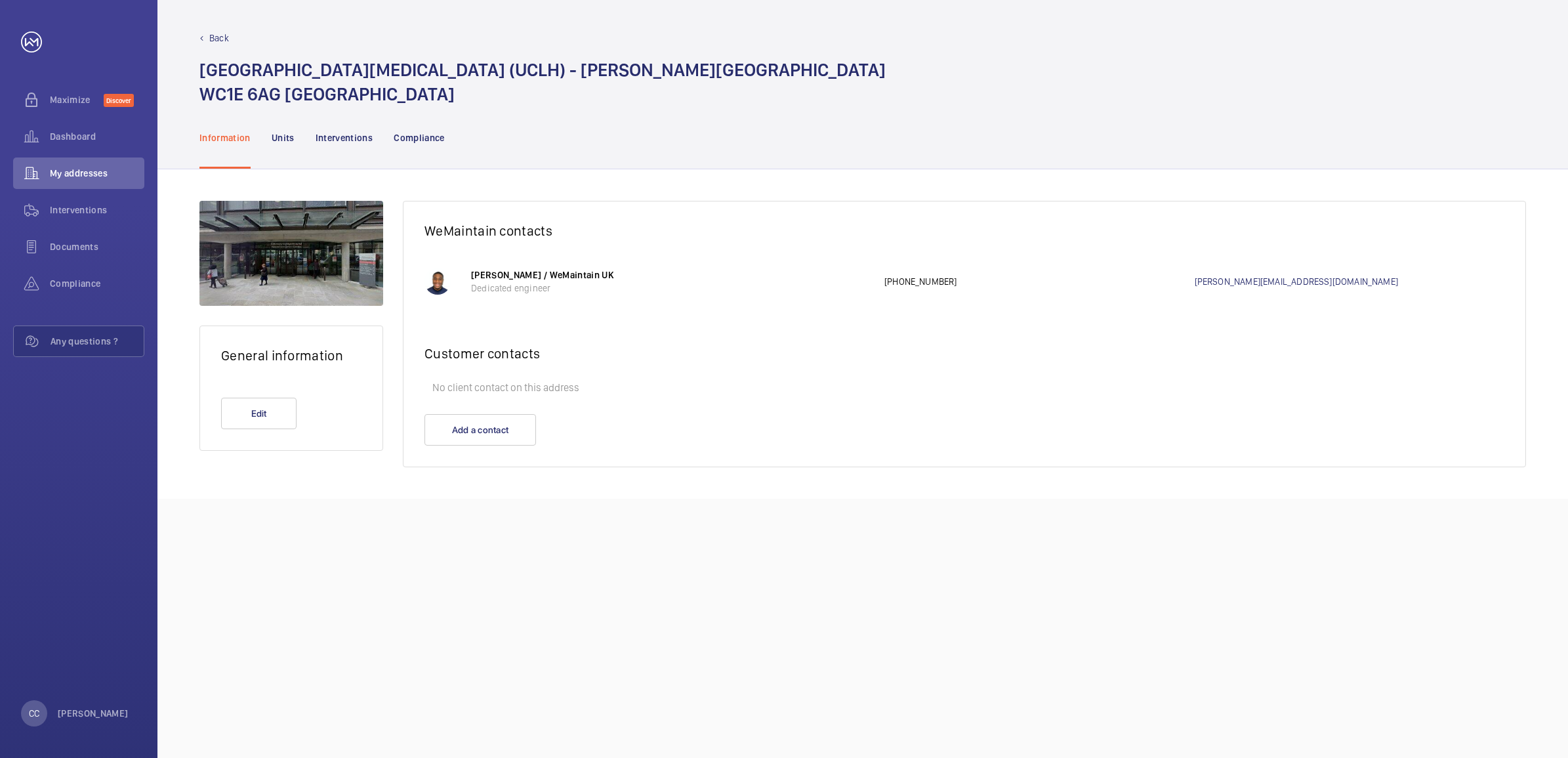
click at [220, 41] on p "Back" at bounding box center [219, 38] width 20 height 13
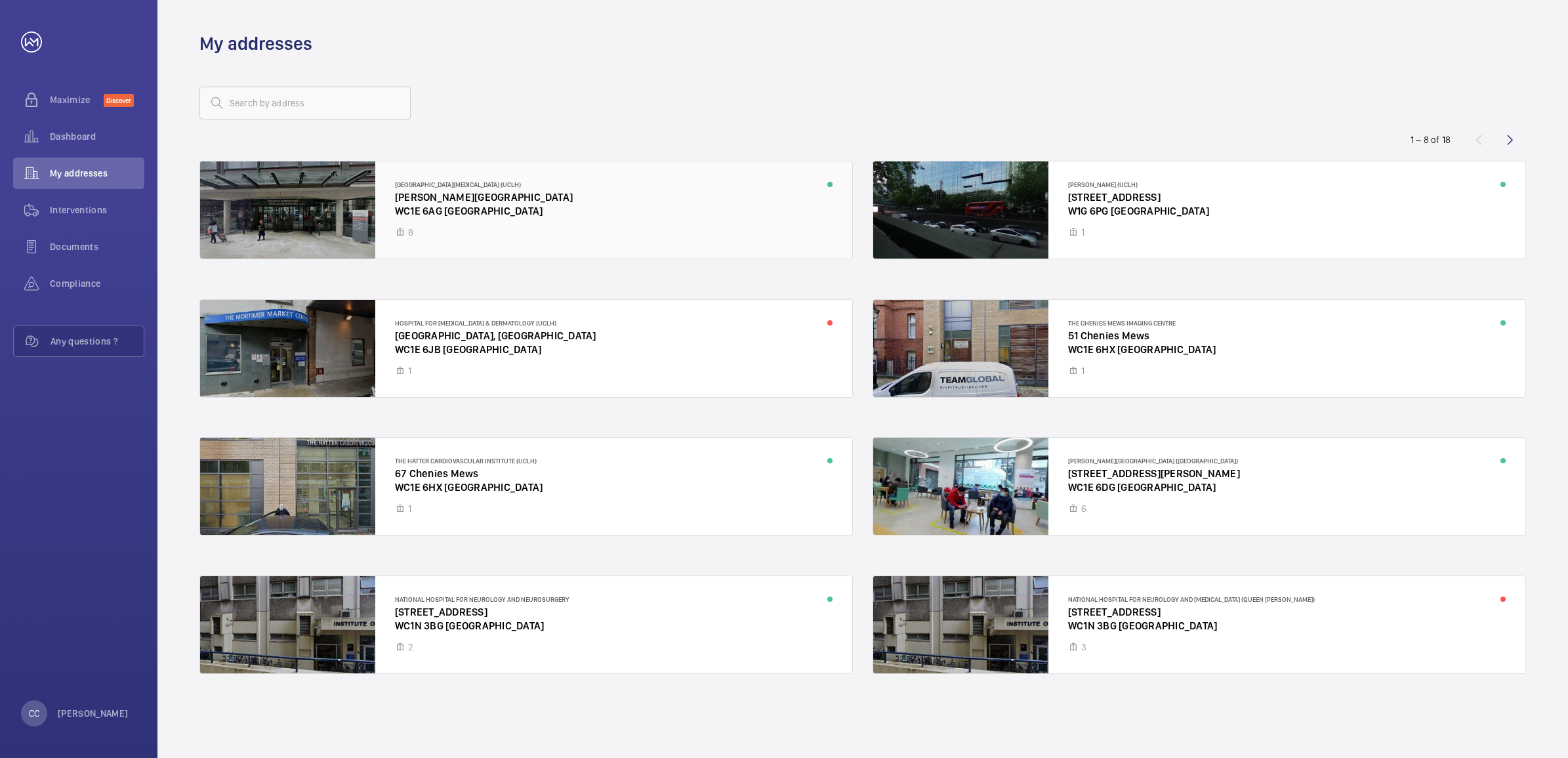
click at [431, 190] on div at bounding box center [526, 210] width 652 height 97
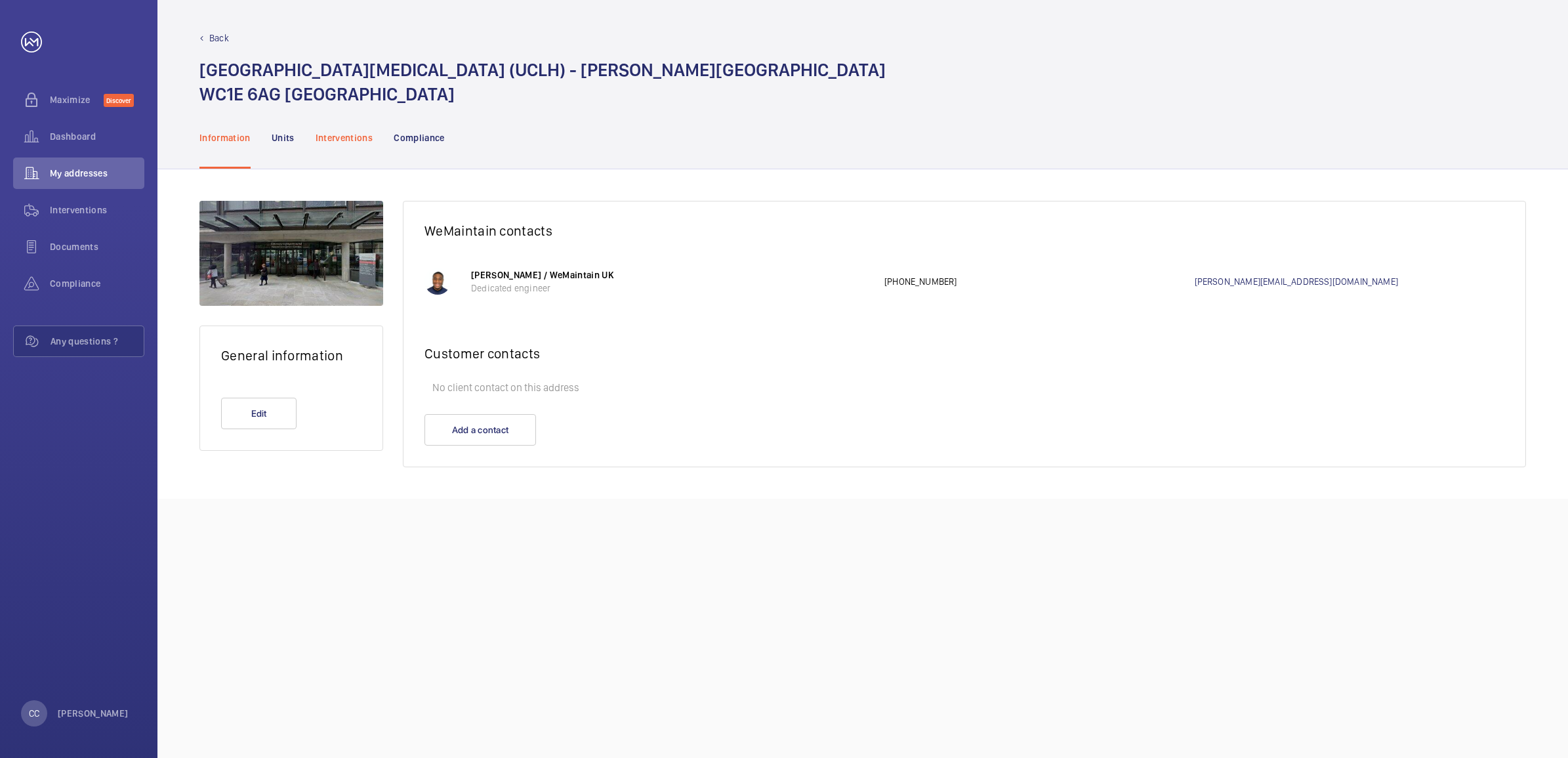
click at [355, 138] on p "Interventions" at bounding box center [344, 138] width 57 height 13
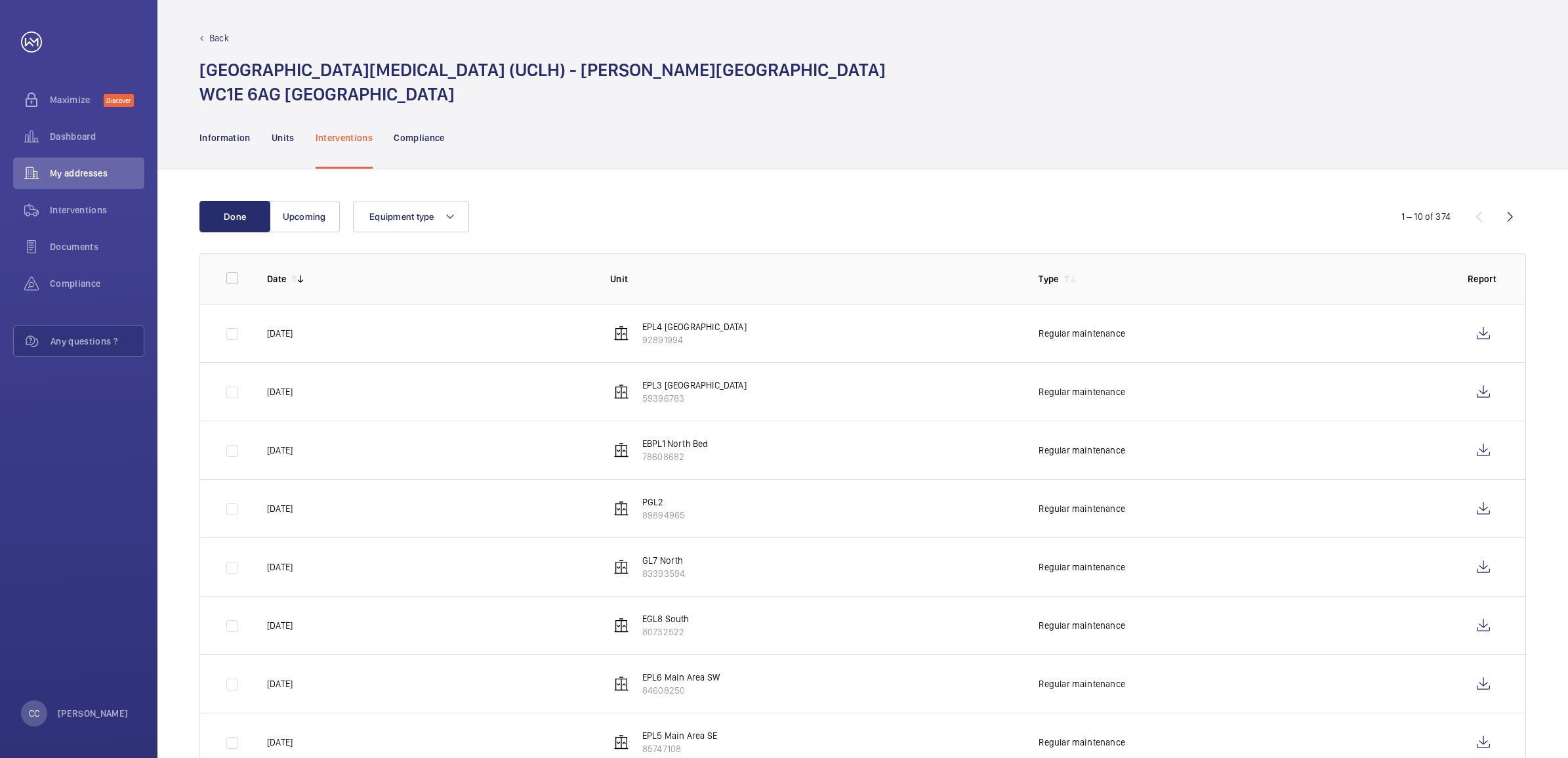
click at [477, 144] on div "Information Units Interventions Compliance" at bounding box center [863, 138] width 1326 height 63
click at [442, 135] on p "Compliance" at bounding box center [419, 138] width 51 height 13
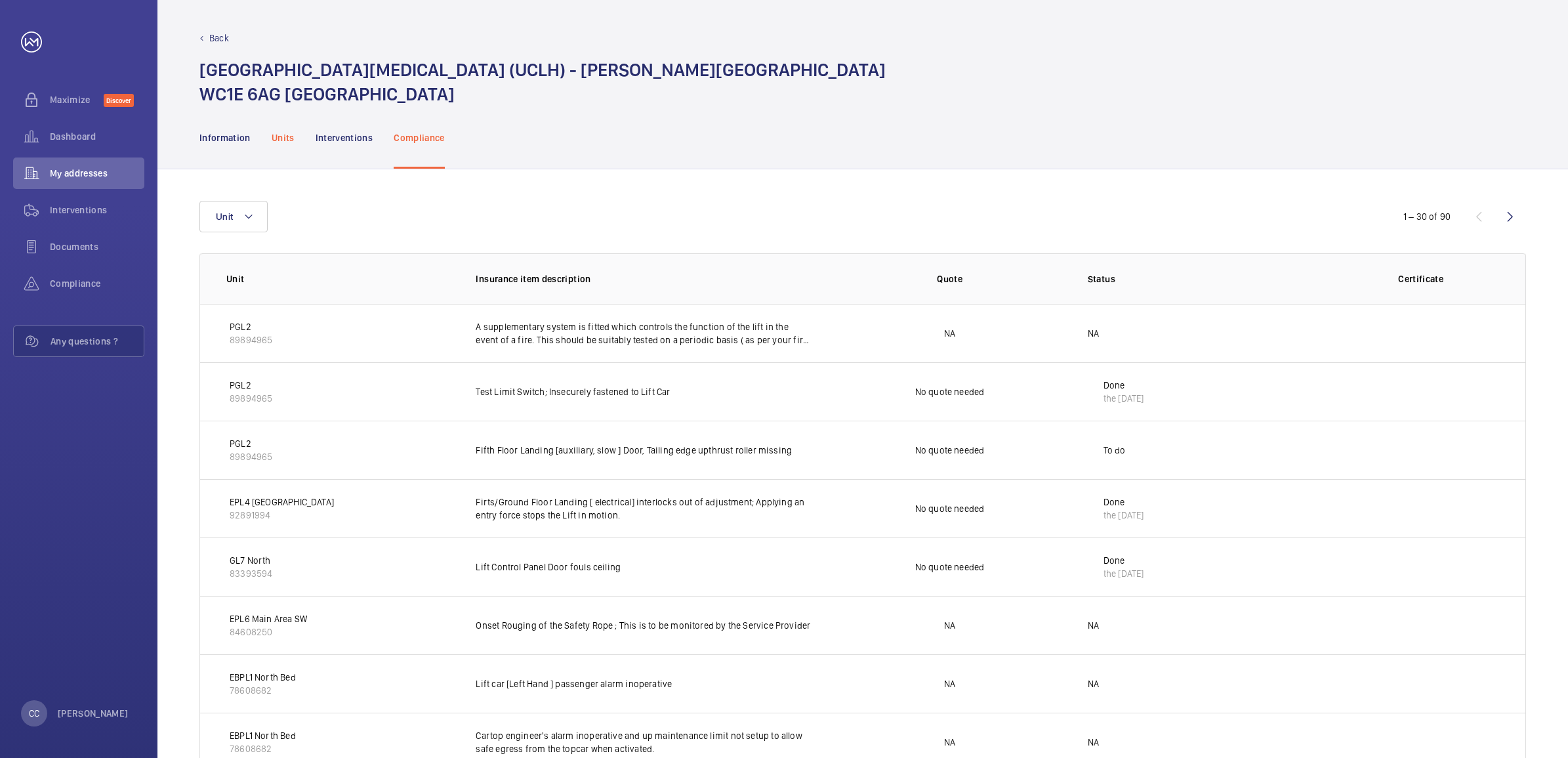
click at [282, 131] on p "Units" at bounding box center [283, 138] width 23 height 13
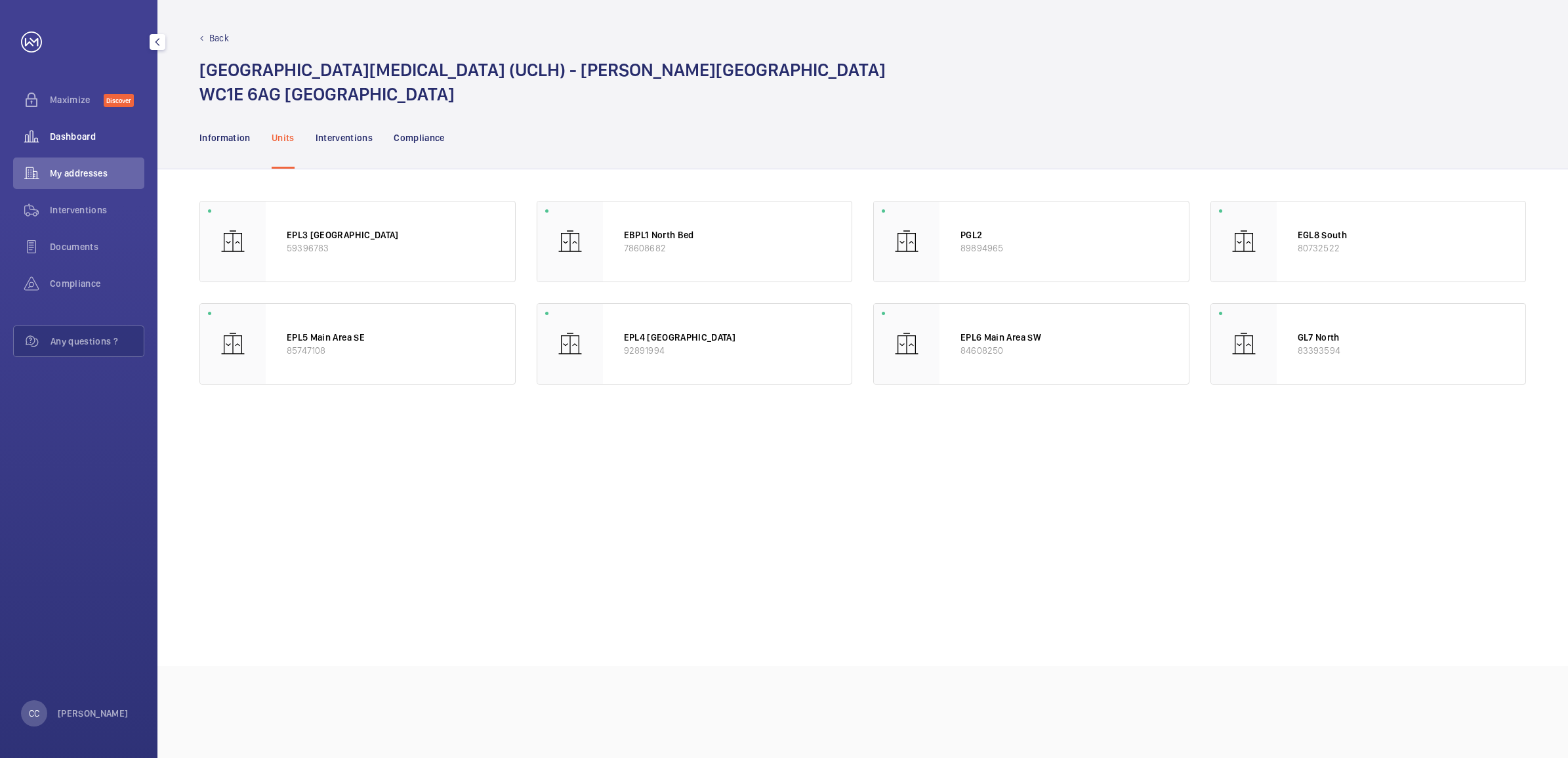
click at [77, 137] on span "Dashboard" at bounding box center [97, 136] width 94 height 13
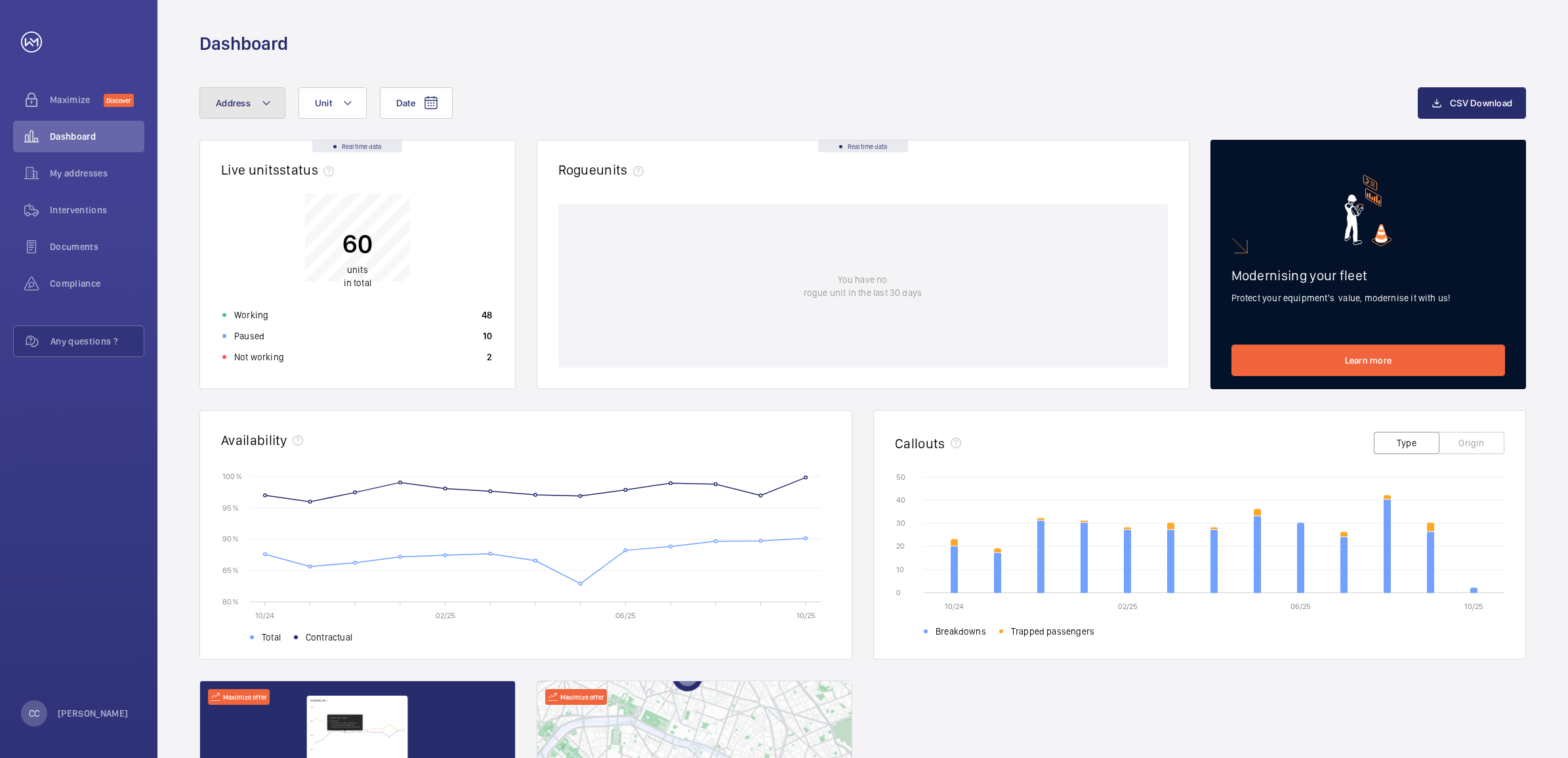
click at [264, 108] on mat-icon at bounding box center [267, 103] width 11 height 16
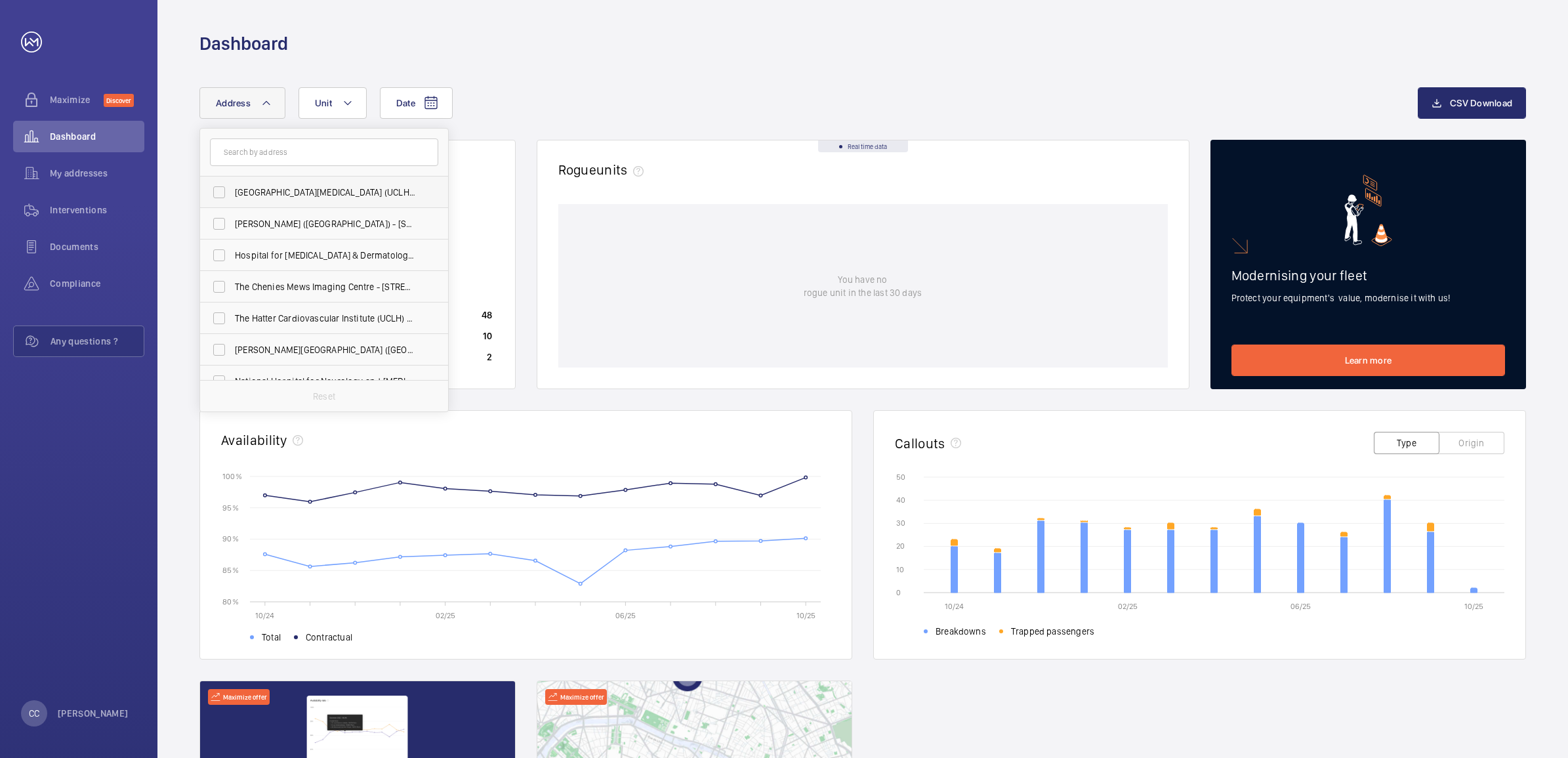
click at [280, 192] on span "[GEOGRAPHIC_DATA][MEDICAL_DATA] (UCLH) - [PERSON_NAME][GEOGRAPHIC_DATA]" at bounding box center [325, 192] width 181 height 13
click at [232, 192] on input "[GEOGRAPHIC_DATA][MEDICAL_DATA] (UCLH) - [PERSON_NAME][GEOGRAPHIC_DATA]" at bounding box center [219, 192] width 26 height 26
checkbox input "true"
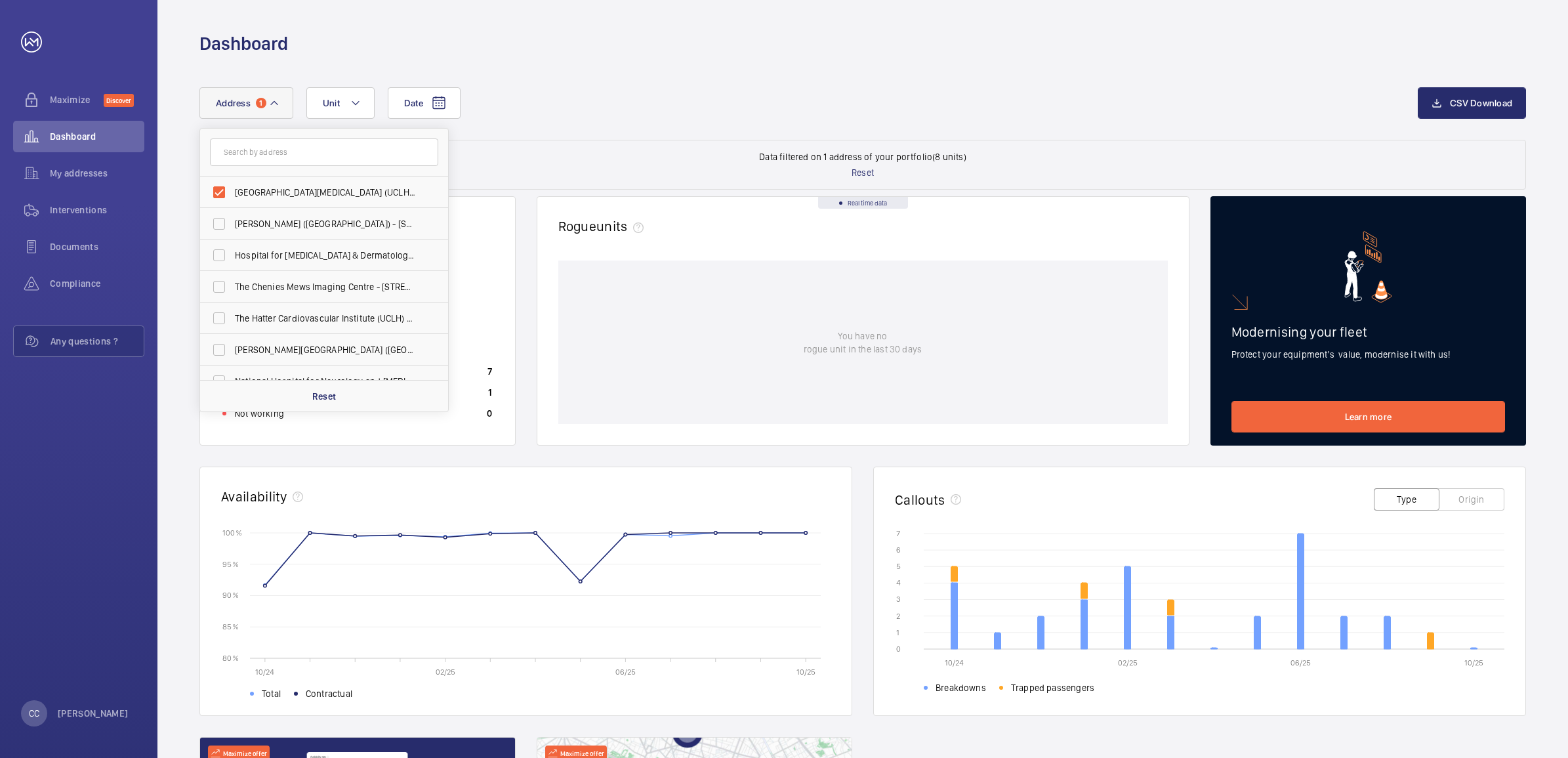
click at [999, 686] on span "Trapped passengers" at bounding box center [1047, 688] width 95 height 13
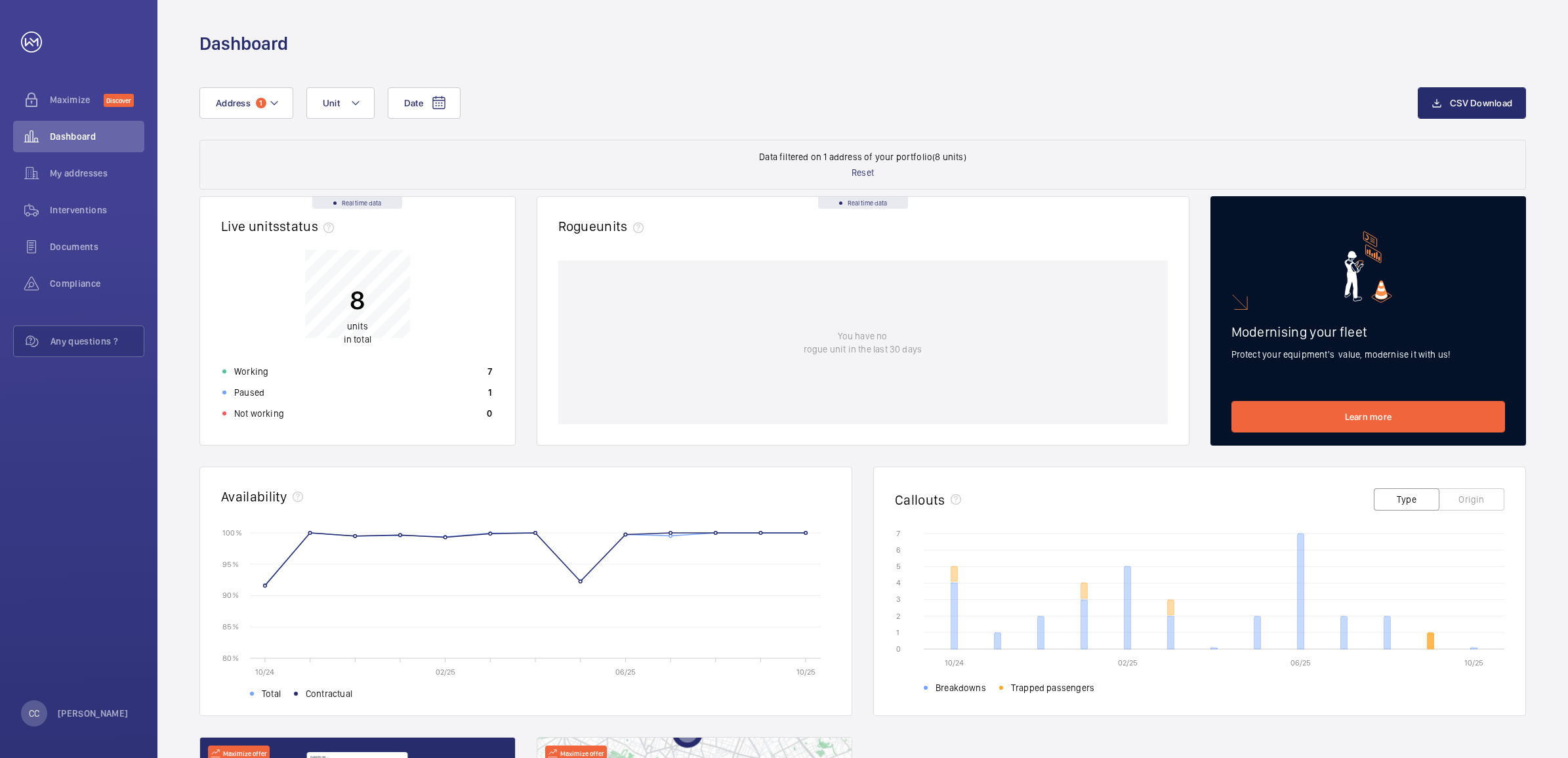
click at [1431, 642] on icon at bounding box center [1431, 641] width 7 height 17
click at [1431, 641] on icon at bounding box center [1431, 641] width 7 height 17
click at [1431, 640] on icon at bounding box center [1431, 641] width 7 height 17
click at [1430, 636] on icon at bounding box center [1431, 641] width 7 height 17
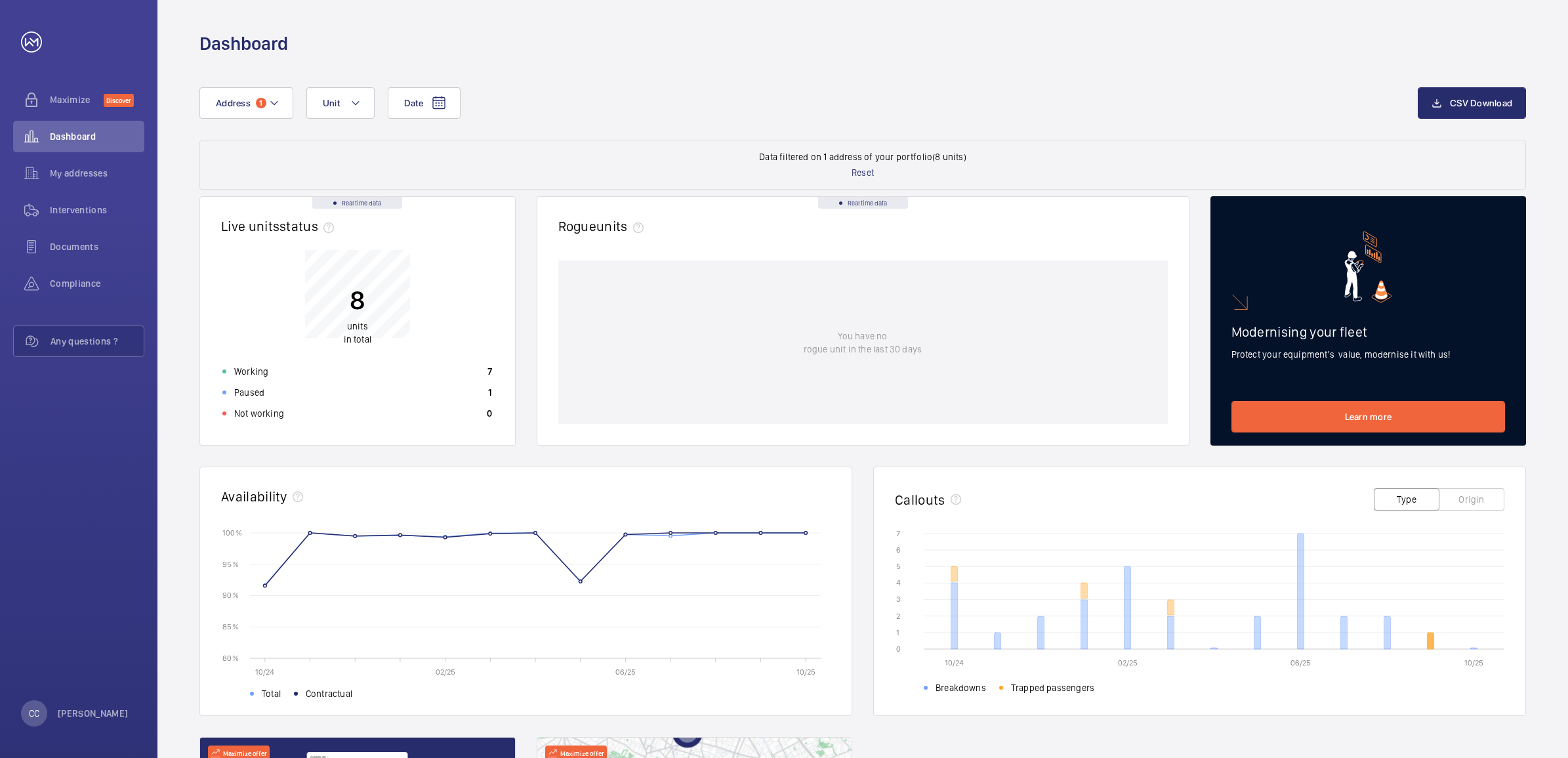
click at [1430, 636] on icon at bounding box center [1431, 641] width 7 height 17
click at [1473, 501] on button "Origin" at bounding box center [1471, 500] width 66 height 23
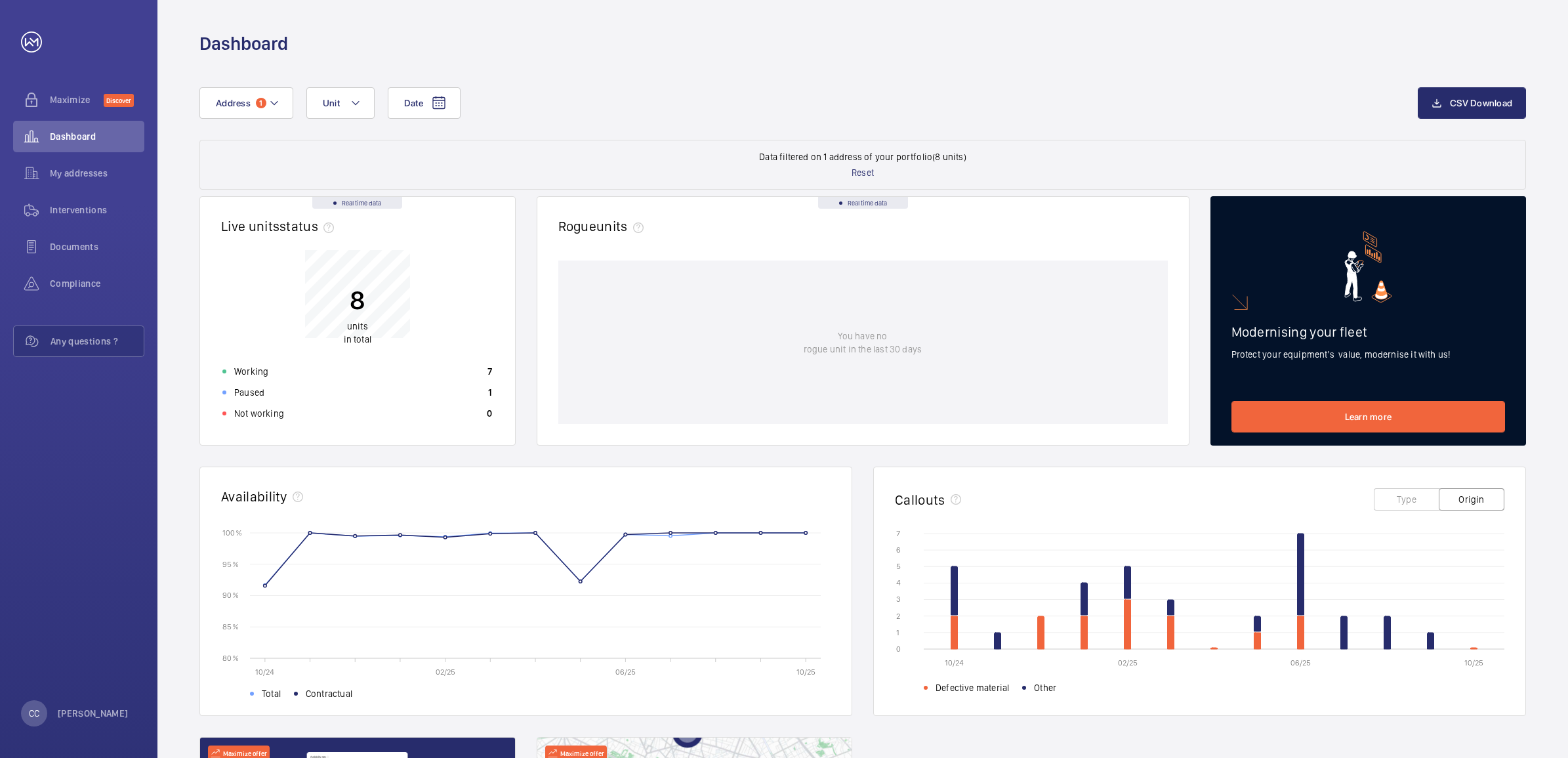
click at [1409, 500] on button "Type" at bounding box center [1406, 500] width 66 height 23
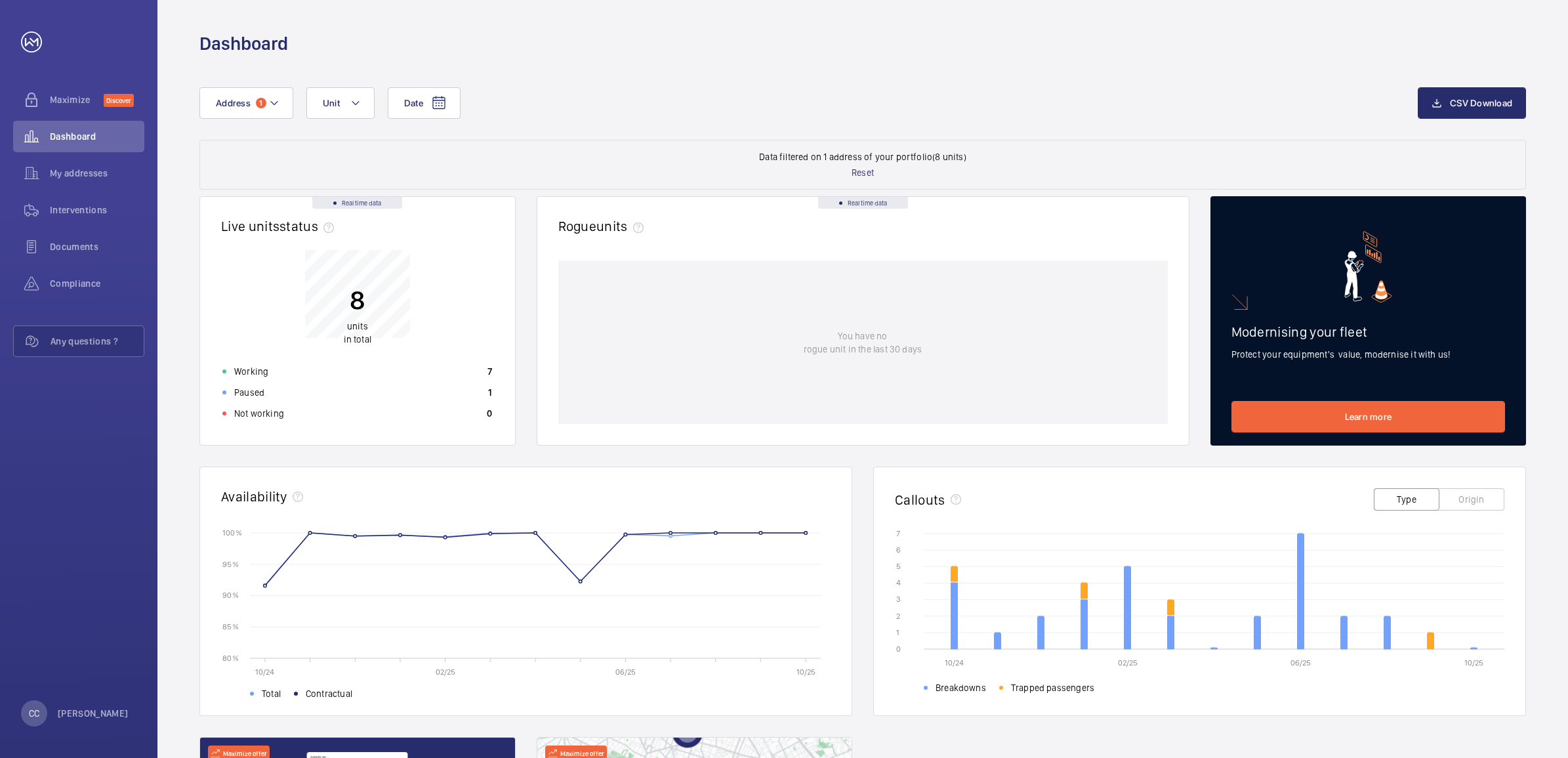
drag, startPoint x: 1127, startPoint y: 2, endPoint x: 958, endPoint y: 413, distance: 444.4
click at [958, 413] on div "You have no rogue unit in the last 30 days" at bounding box center [863, 342] width 610 height 163
click at [74, 209] on span "Interventions" at bounding box center [97, 209] width 94 height 13
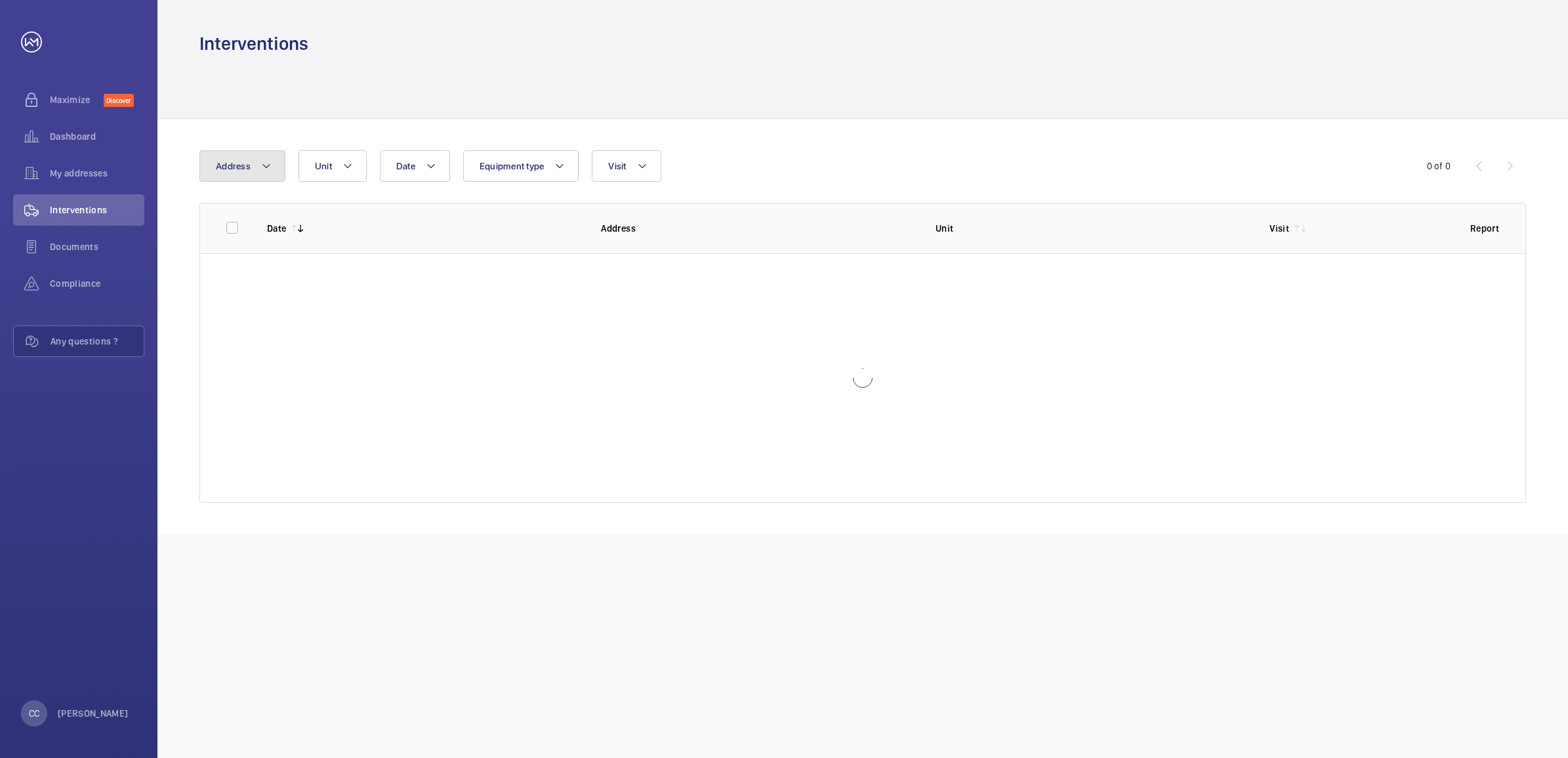
click at [242, 166] on span "Address" at bounding box center [233, 166] width 35 height 11
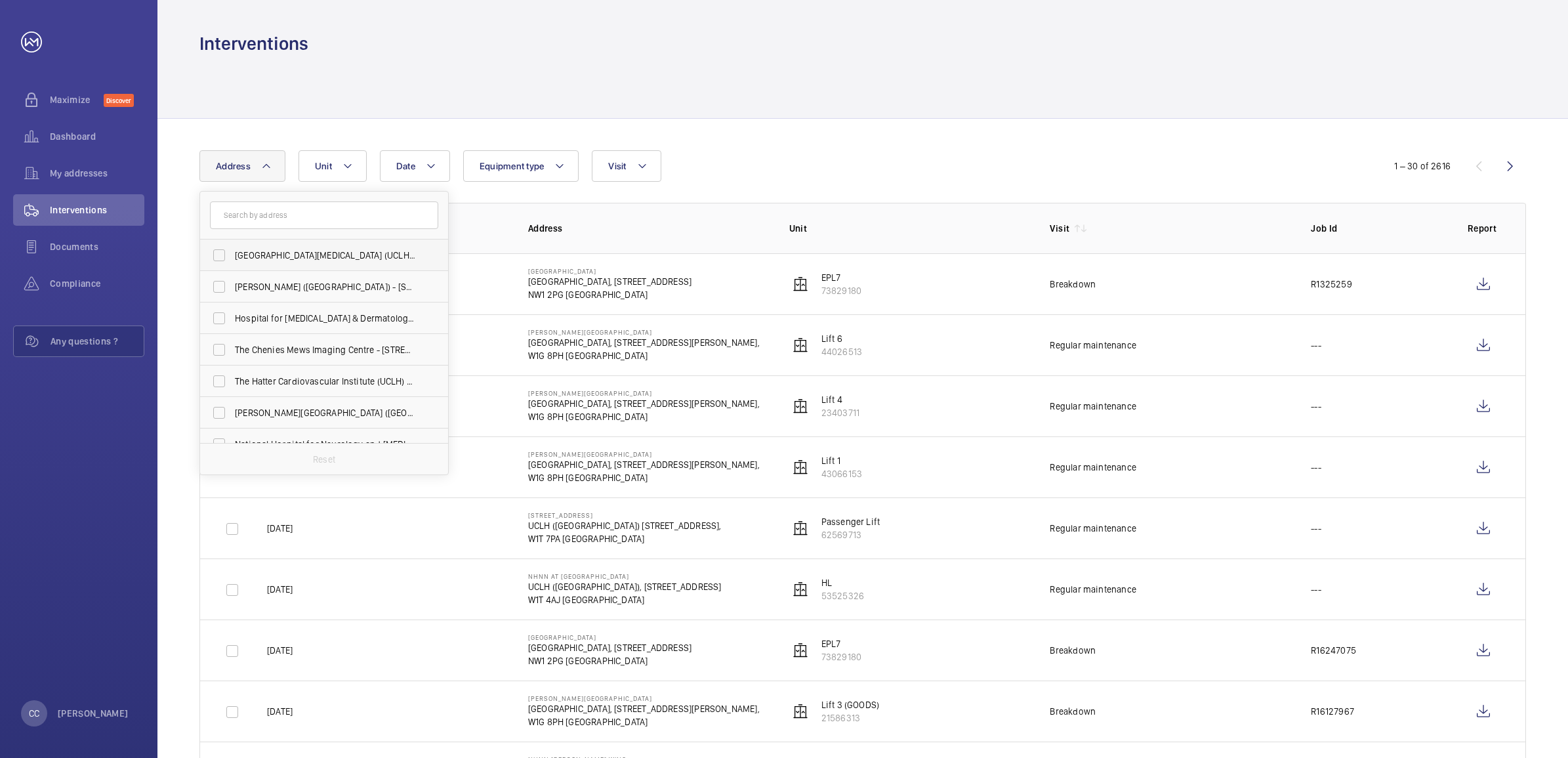
click at [306, 258] on span "[GEOGRAPHIC_DATA][MEDICAL_DATA] (UCLH) - [PERSON_NAME][GEOGRAPHIC_DATA]" at bounding box center [325, 255] width 181 height 13
click at [232, 258] on input "[GEOGRAPHIC_DATA][MEDICAL_DATA] (UCLH) - [PERSON_NAME][GEOGRAPHIC_DATA]" at bounding box center [219, 255] width 26 height 26
checkbox input "true"
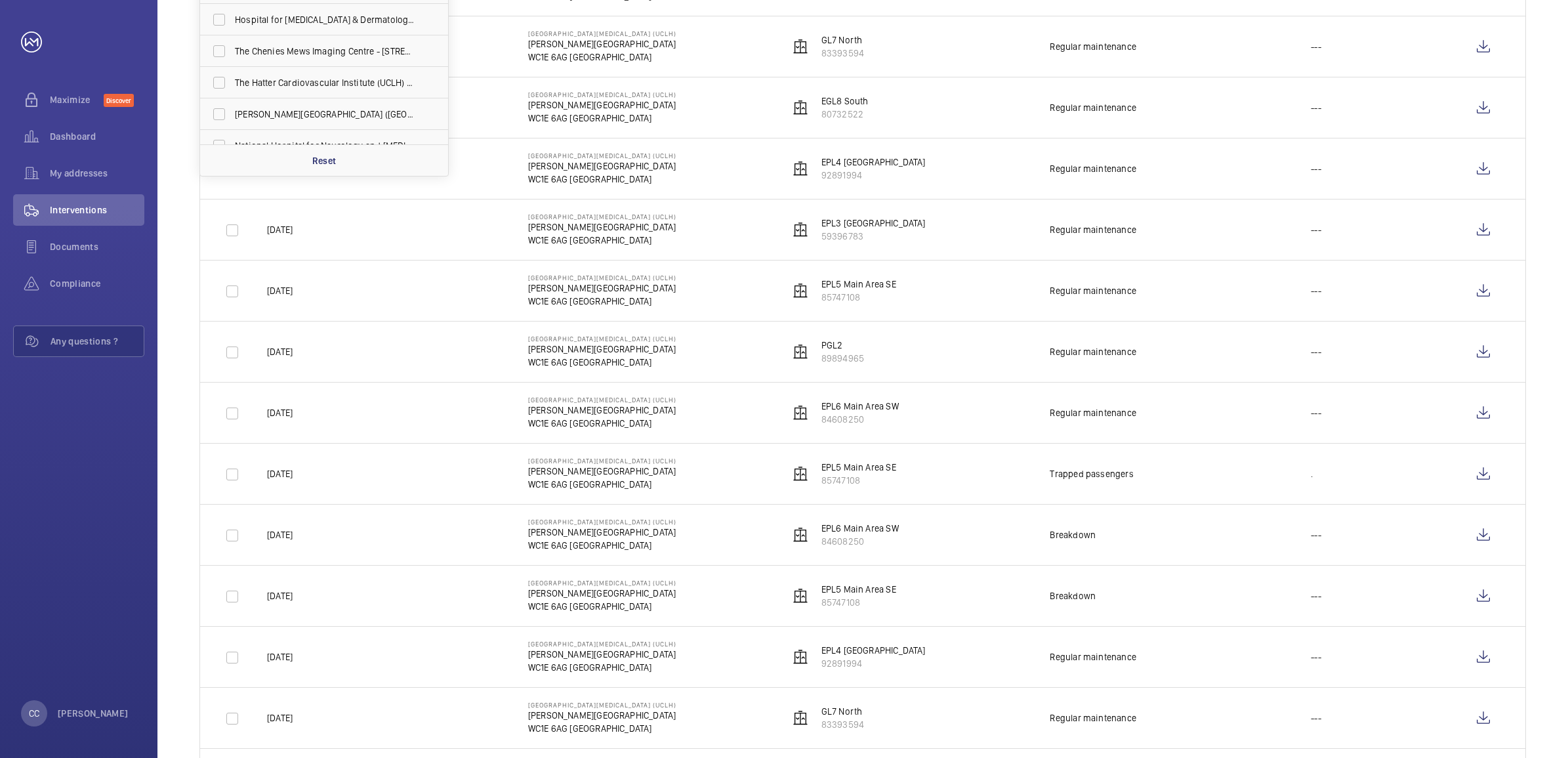
scroll to position [328, 0]
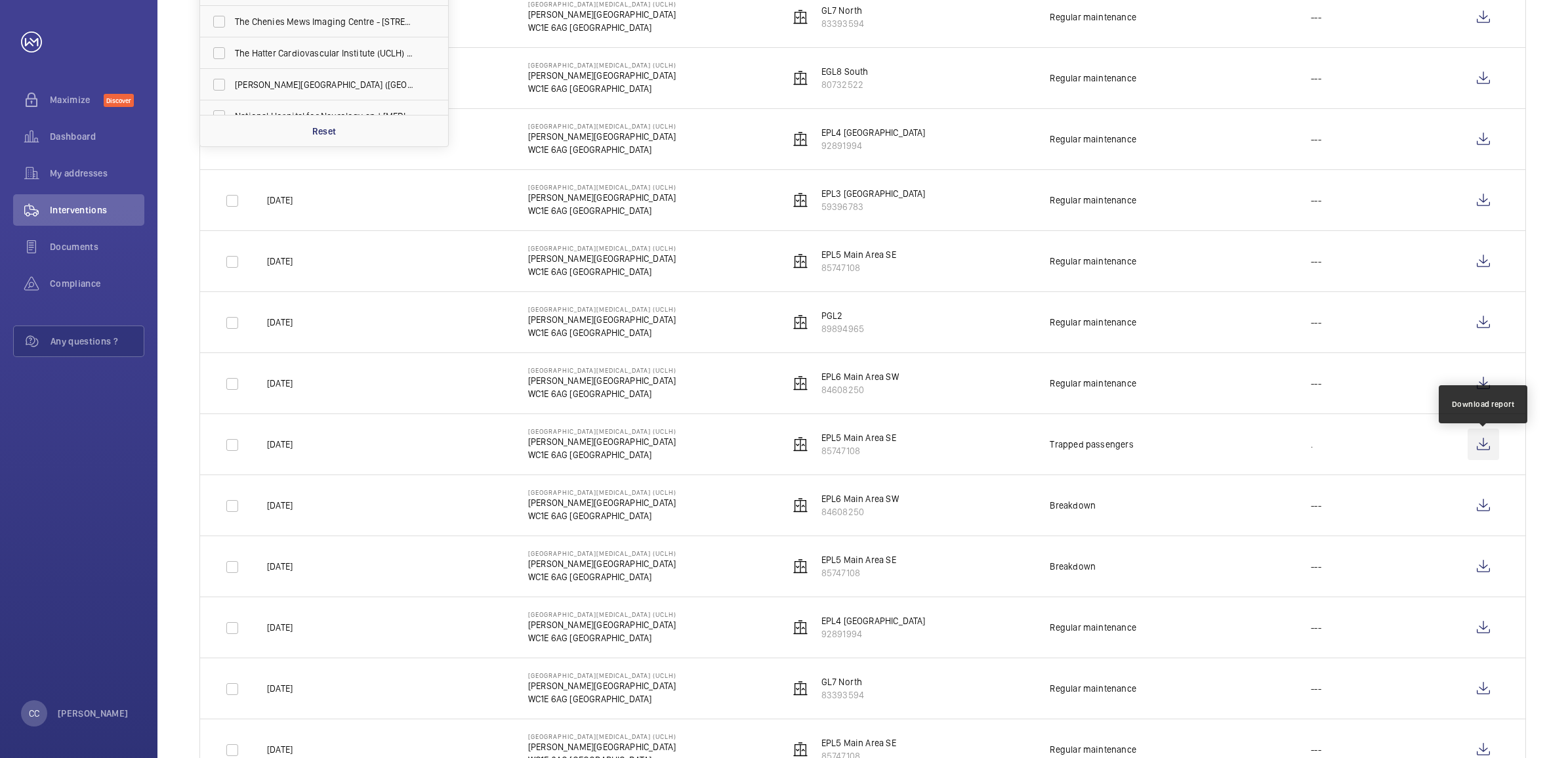
click at [1480, 448] on wm-front-icon-button at bounding box center [1483, 444] width 32 height 32
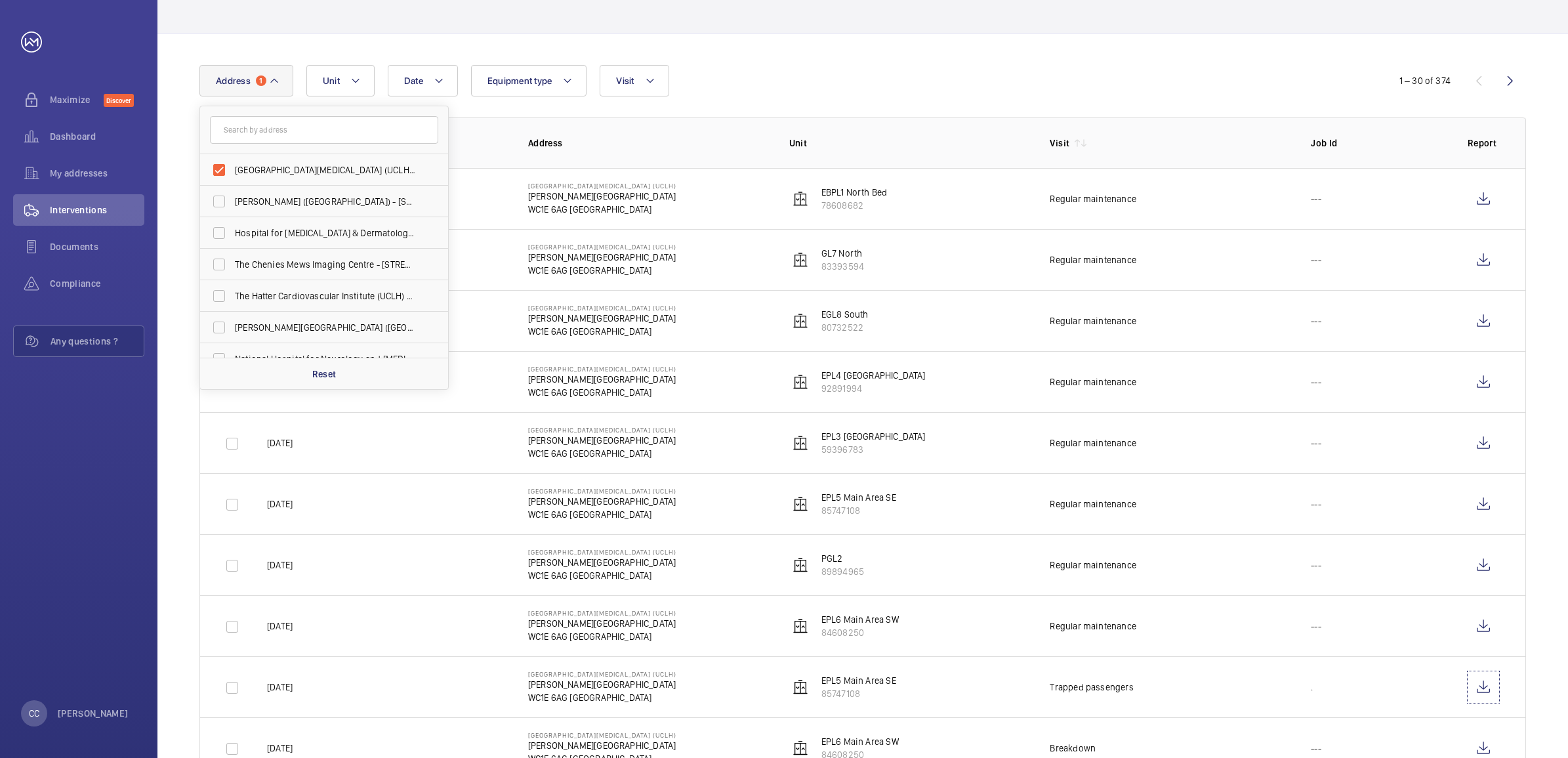
scroll to position [0, 0]
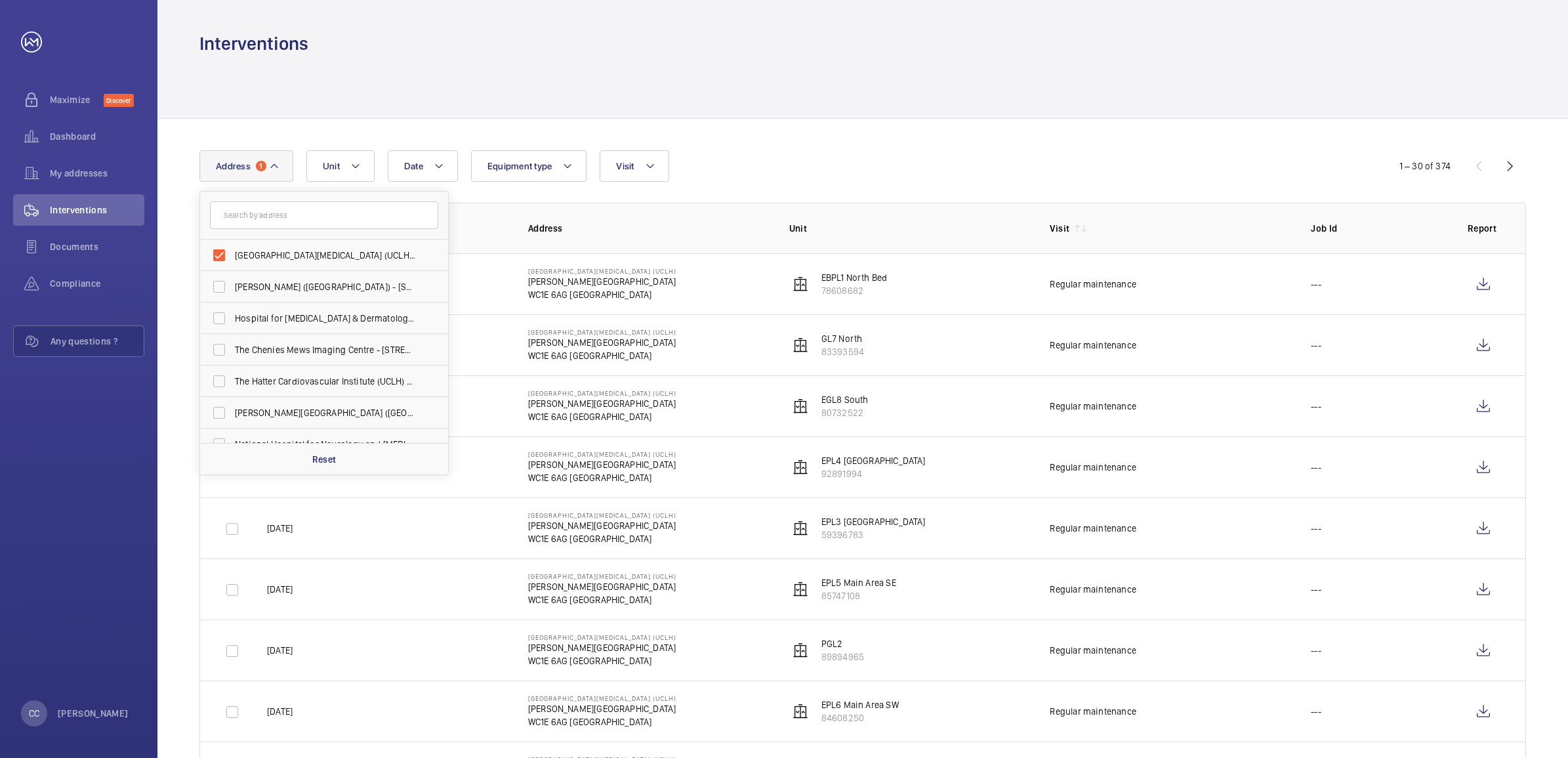
click at [921, 181] on div "Date Address 1 [GEOGRAPHIC_DATA][MEDICAL_DATA] ([GEOGRAPHIC_DATA]) - [PERSON_NA…" at bounding box center [784, 166] width 1169 height 32
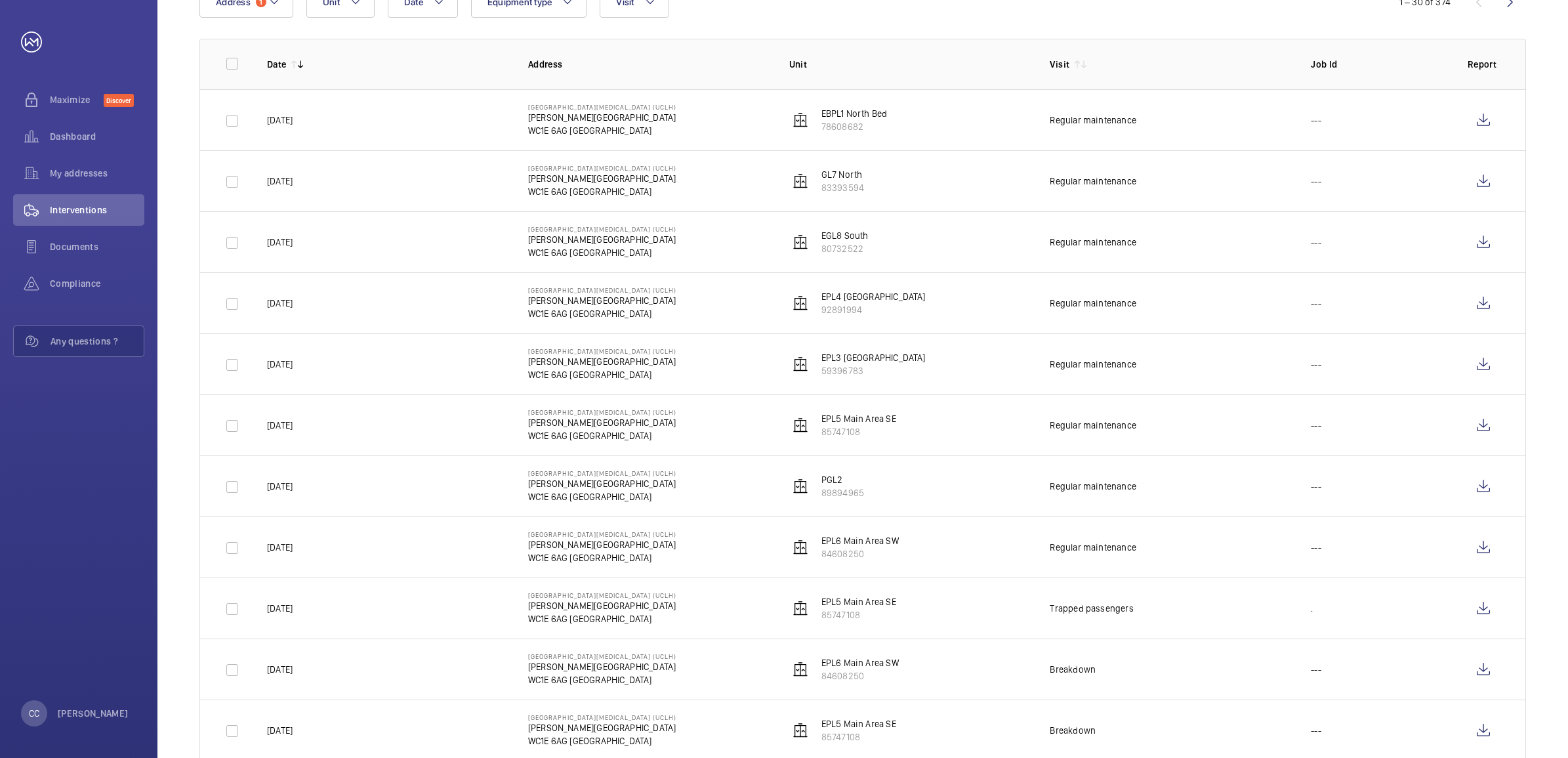
scroll to position [82, 0]
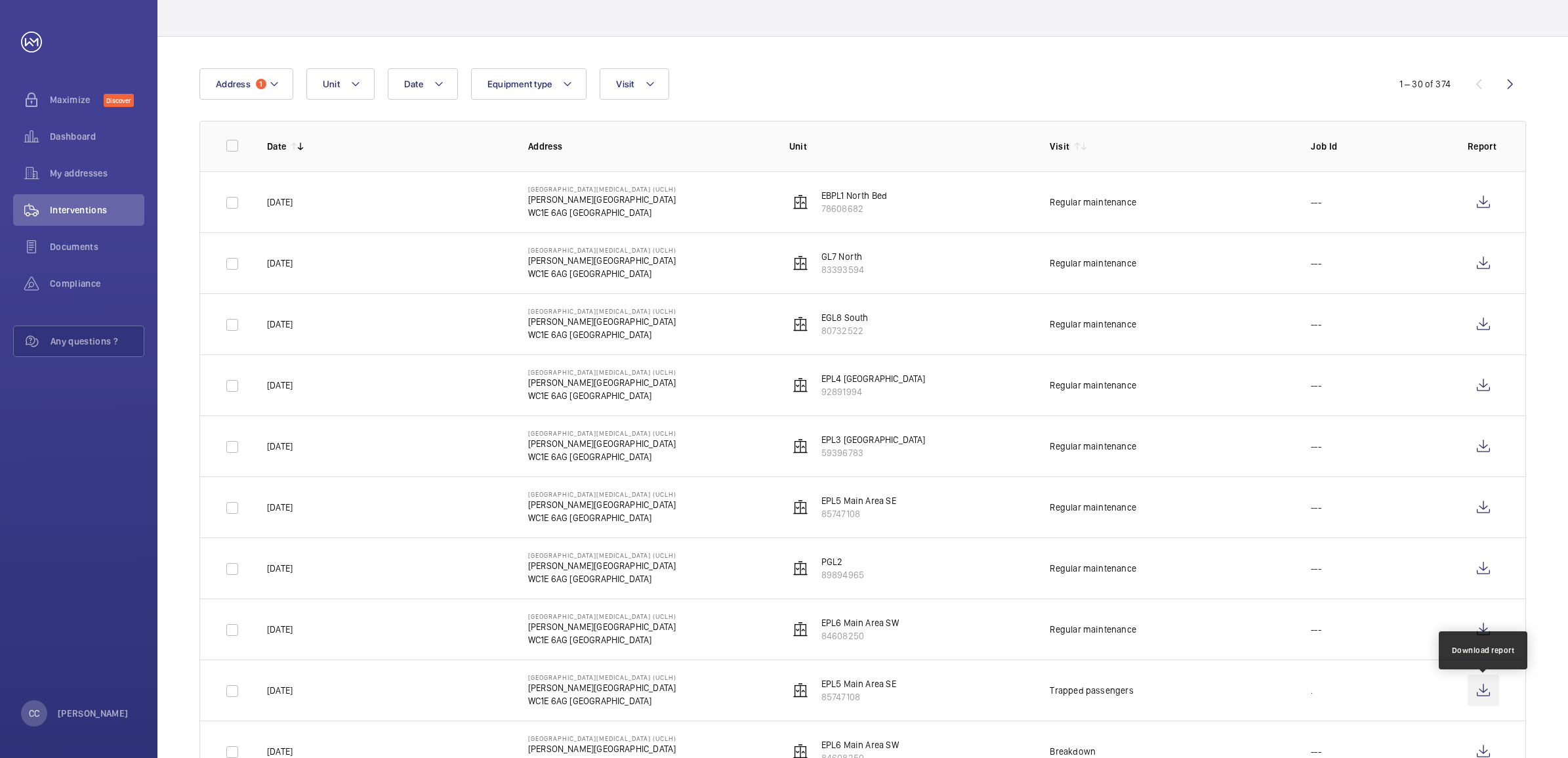
click at [1483, 697] on wm-front-icon-button at bounding box center [1483, 691] width 32 height 32
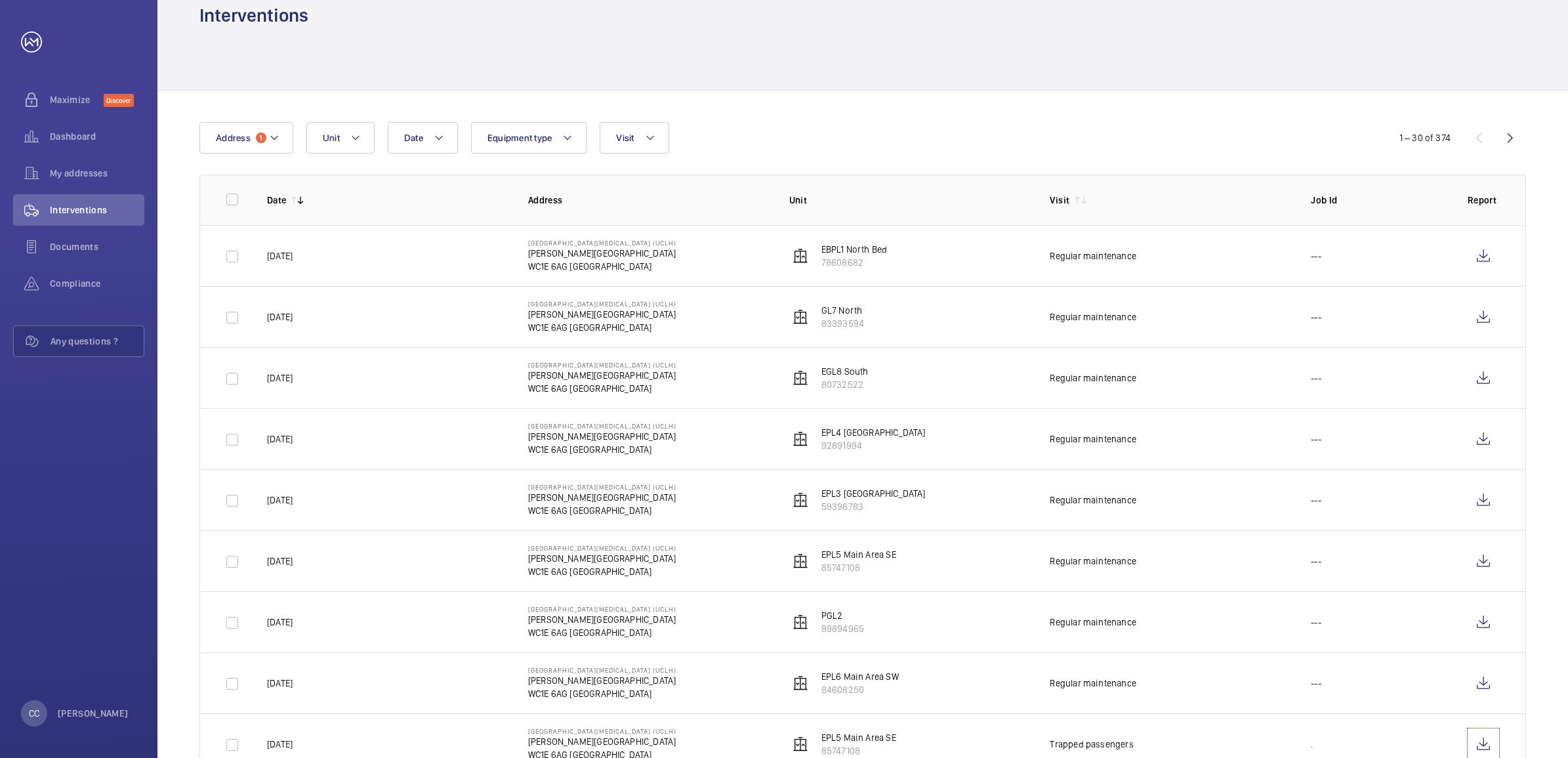
scroll to position [0, 0]
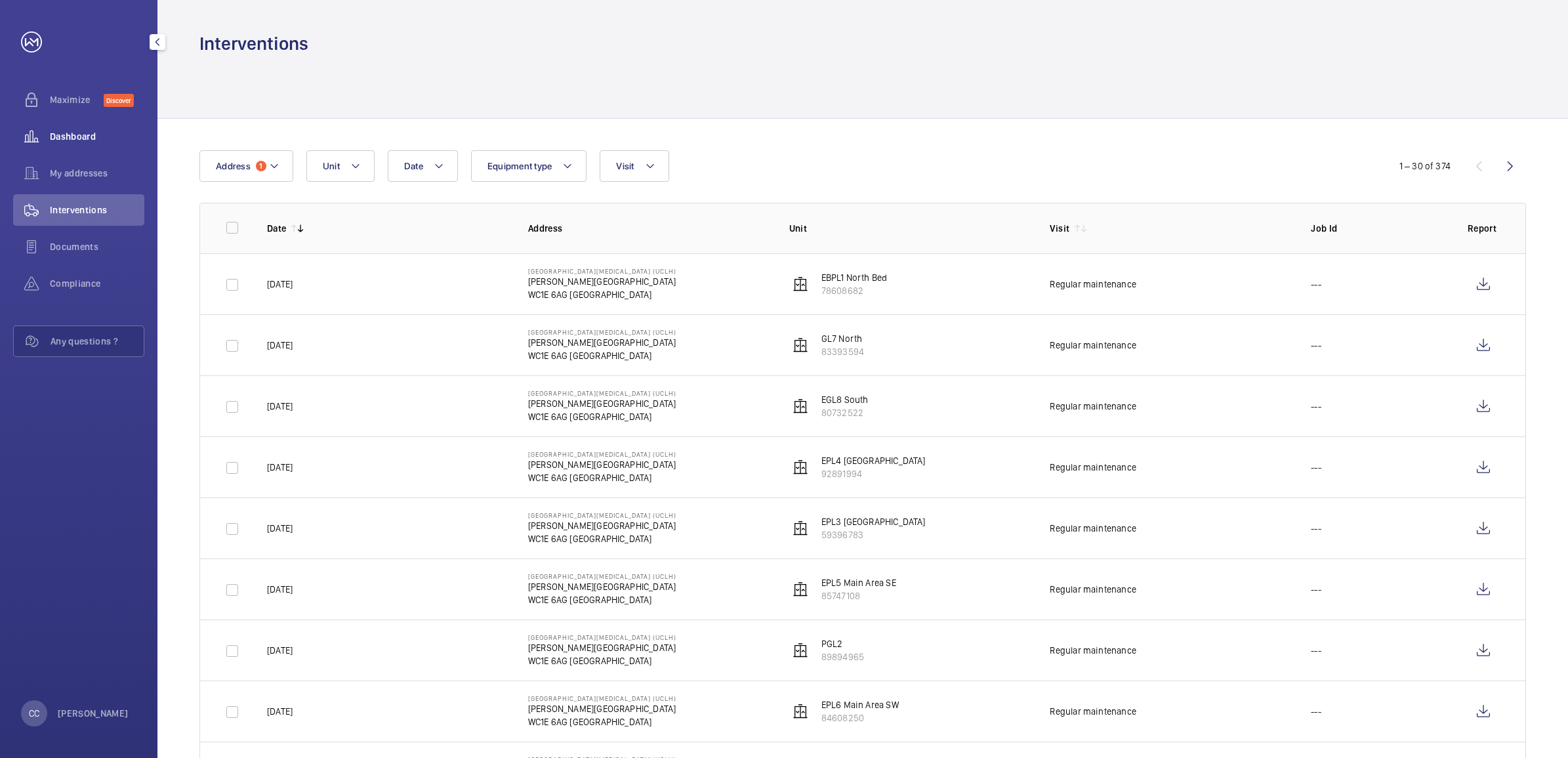
click at [85, 139] on span "Dashboard" at bounding box center [97, 136] width 94 height 13
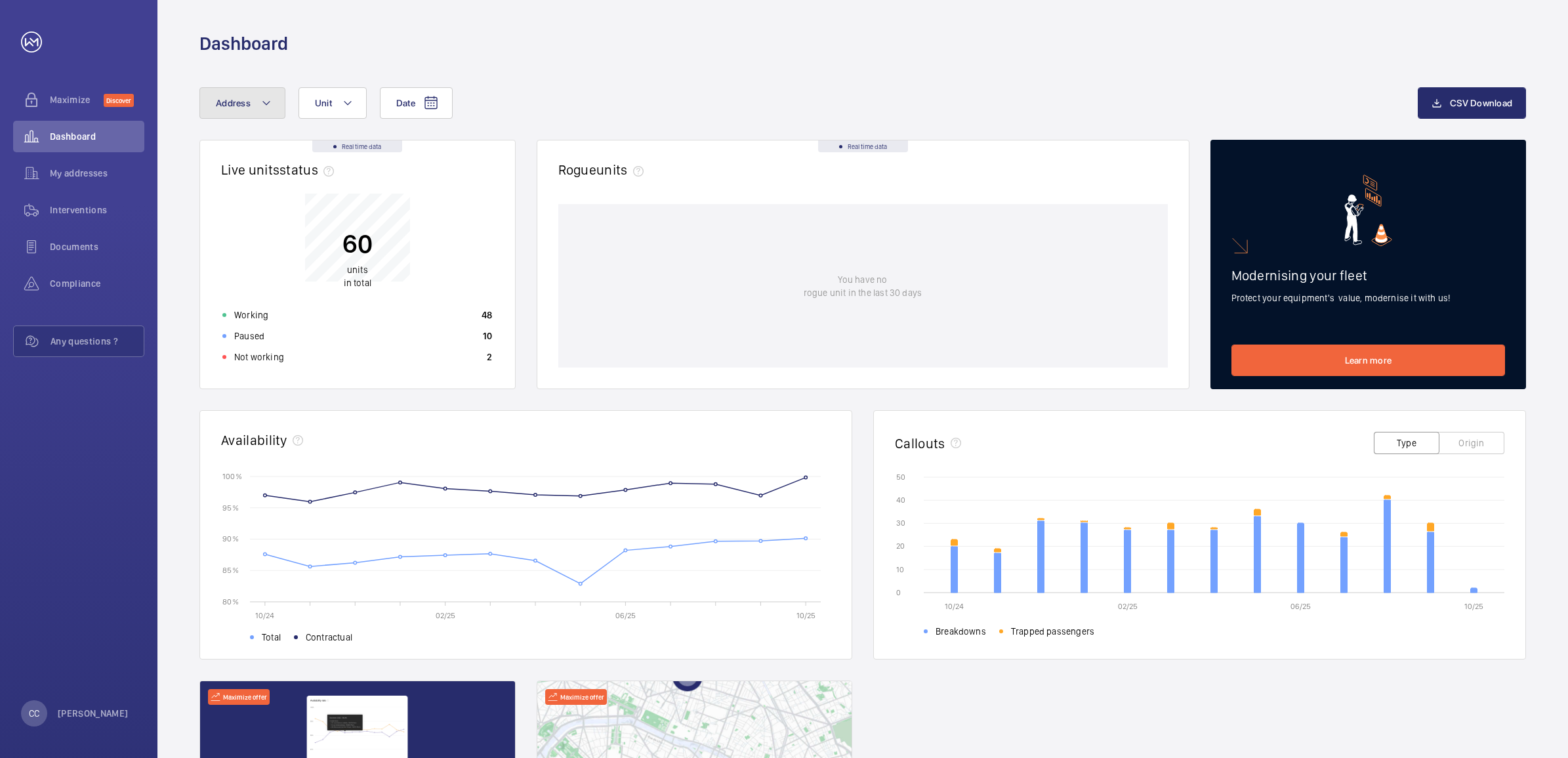
click at [236, 94] on button "Address" at bounding box center [242, 104] width 86 height 32
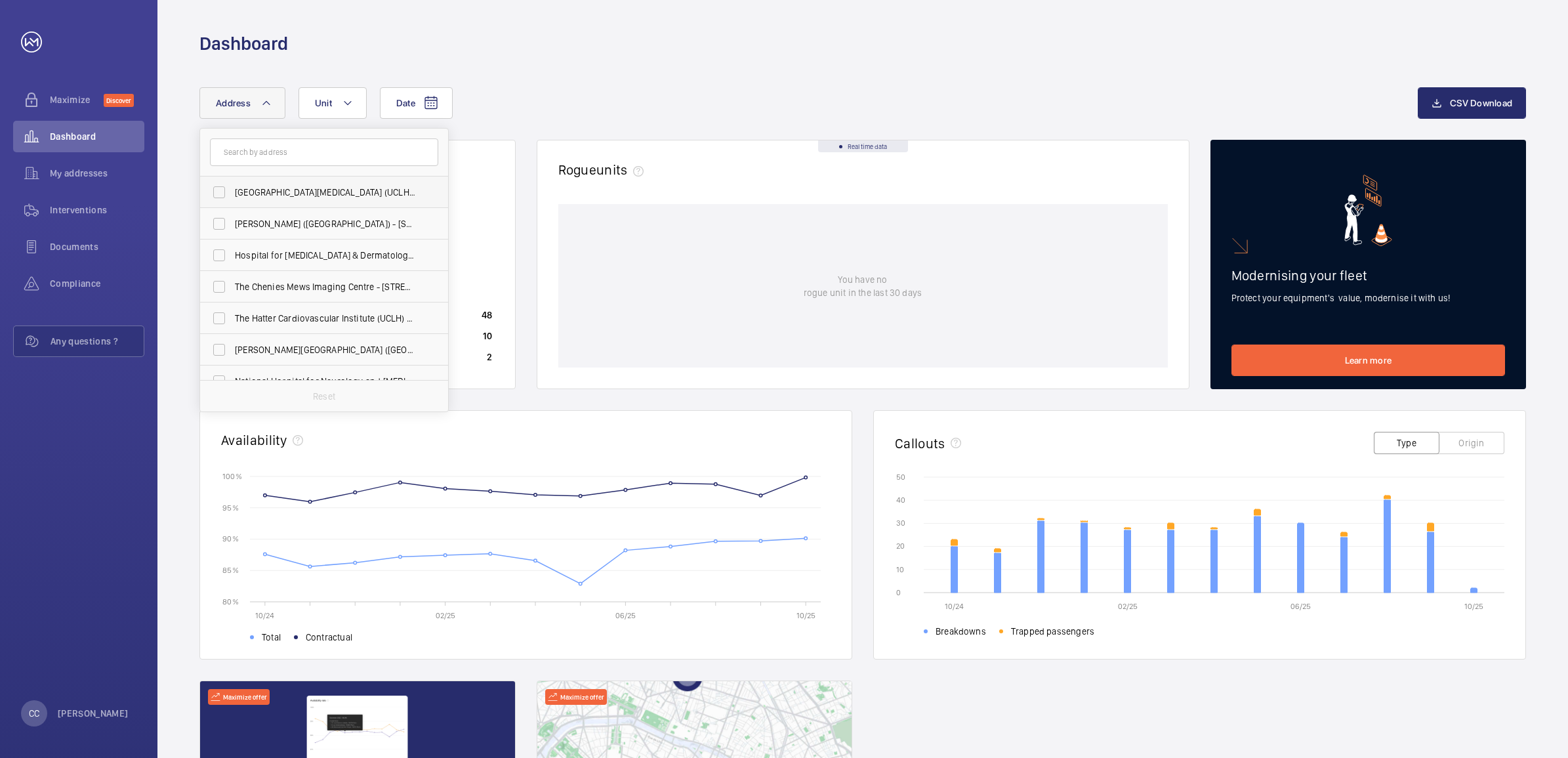
click at [297, 181] on label "[GEOGRAPHIC_DATA][MEDICAL_DATA] (UCLH) - [PERSON_NAME][GEOGRAPHIC_DATA]" at bounding box center [314, 193] width 228 height 32
click at [232, 181] on input "[GEOGRAPHIC_DATA][MEDICAL_DATA] (UCLH) - [PERSON_NAME][GEOGRAPHIC_DATA]" at bounding box center [219, 192] width 26 height 26
checkbox input "true"
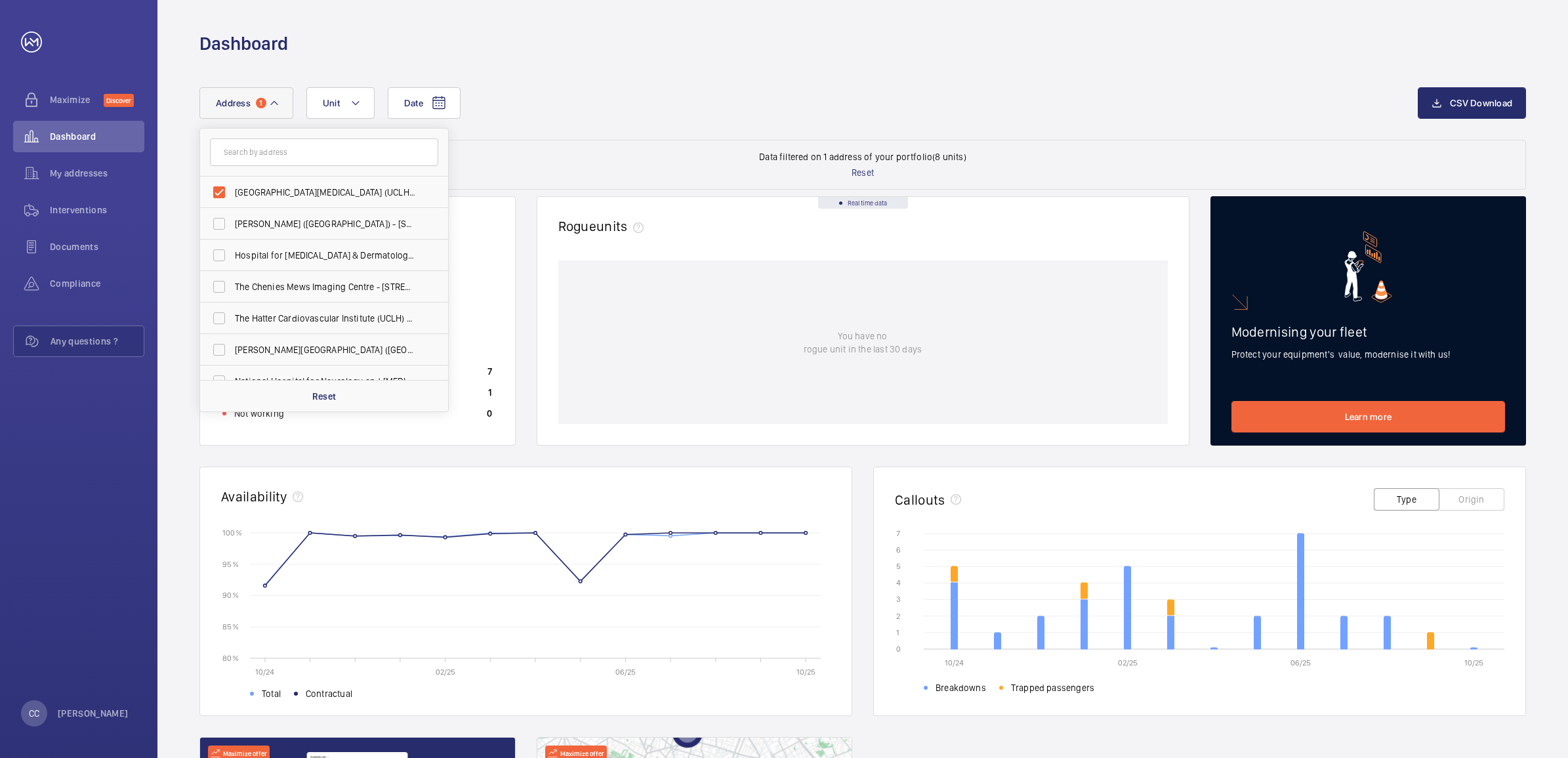
click at [591, 132] on div "Date Address 1 [GEOGRAPHIC_DATA][MEDICAL_DATA] ([GEOGRAPHIC_DATA]) - [PERSON_NA…" at bounding box center [863, 113] width 1326 height 52
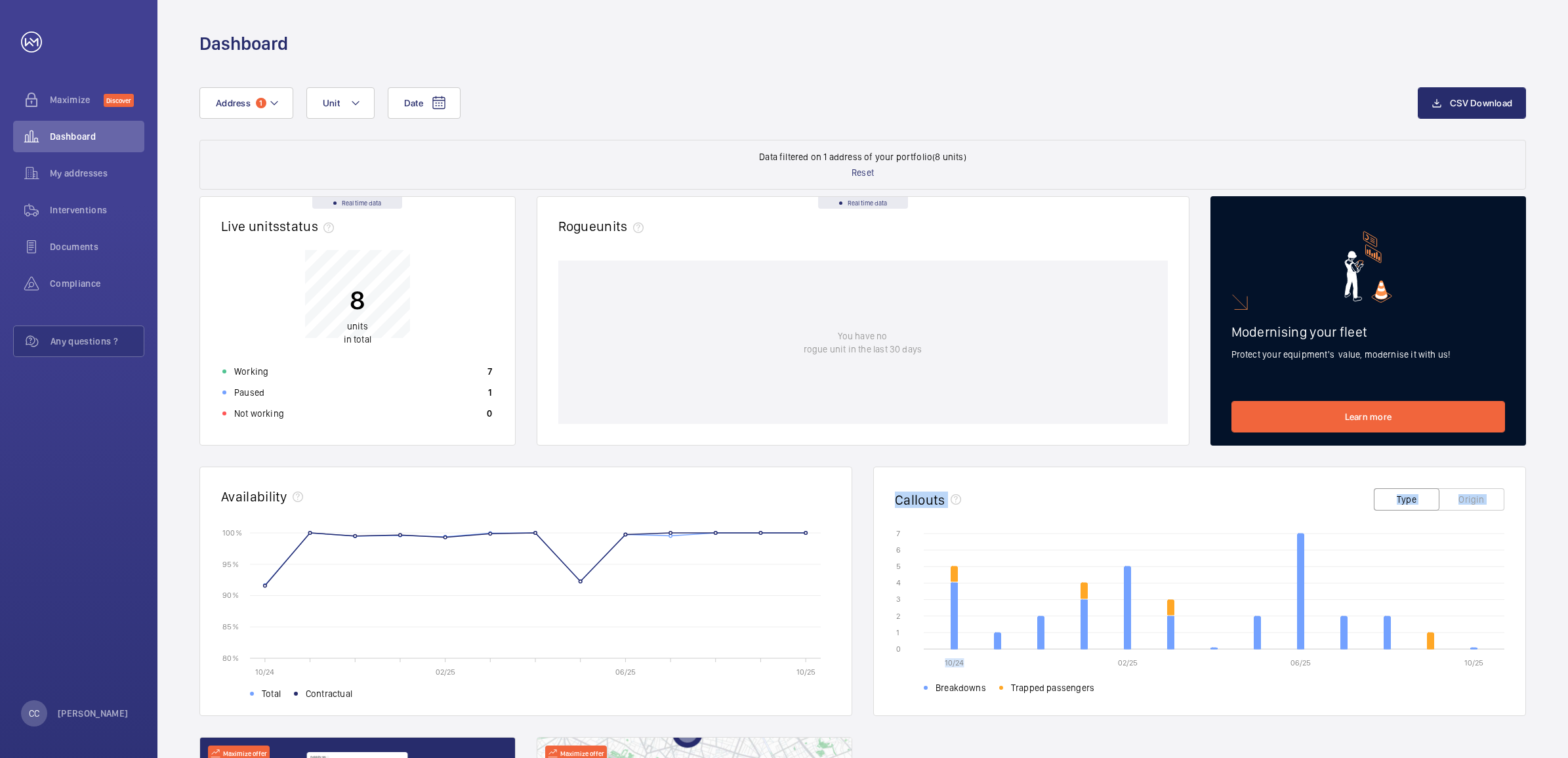
drag, startPoint x: 965, startPoint y: 517, endPoint x: 1045, endPoint y: 548, distance: 85.8
click at [1045, 548] on div "Real time data Live units status﻿ 8 units in total Working 7 Paused 1 Not worki…" at bounding box center [863, 592] width 1326 height 790
click at [879, 499] on wm-front-card-header "Callouts Type Origin" at bounding box center [1199, 495] width 651 height 57
